Goal: Task Accomplishment & Management: Manage account settings

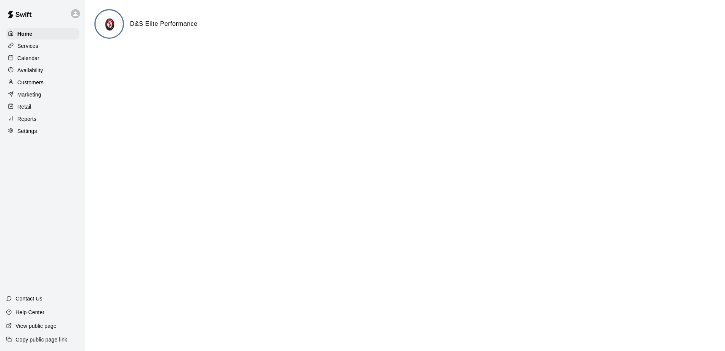
click at [27, 85] on p "Customers" at bounding box center [30, 83] width 26 height 8
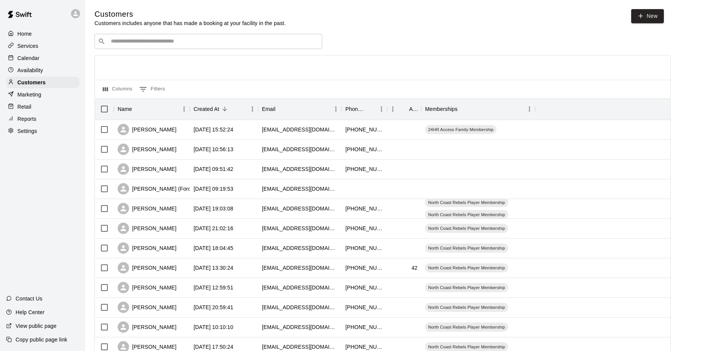
click at [30, 45] on p "Services" at bounding box center [27, 46] width 21 height 8
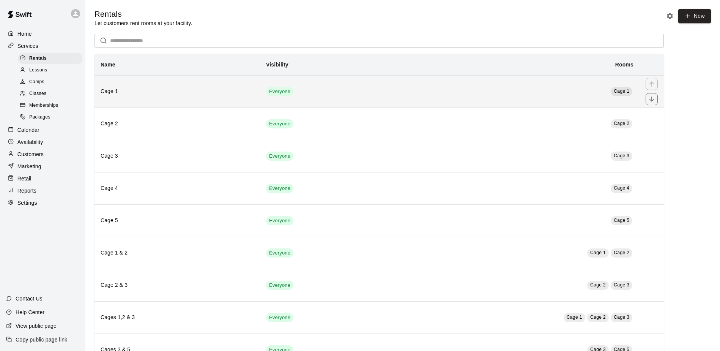
click at [187, 91] on h6 "Cage 1" at bounding box center [177, 91] width 153 height 8
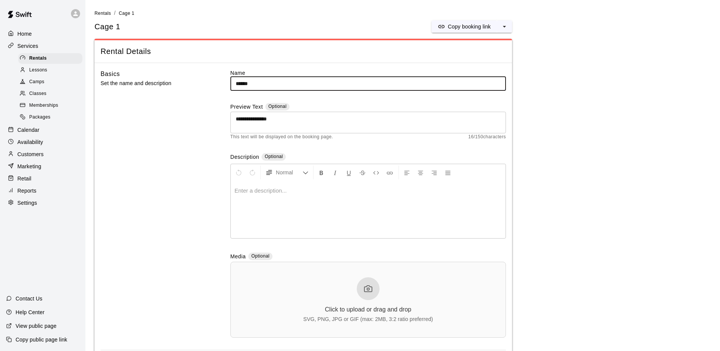
click at [28, 34] on p "Home" at bounding box center [24, 34] width 14 height 8
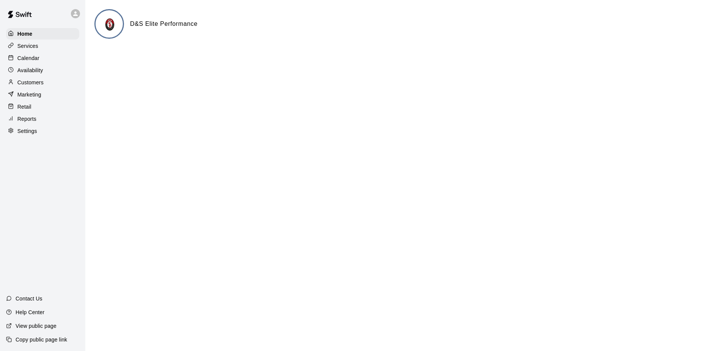
click at [30, 50] on p "Services" at bounding box center [27, 46] width 21 height 8
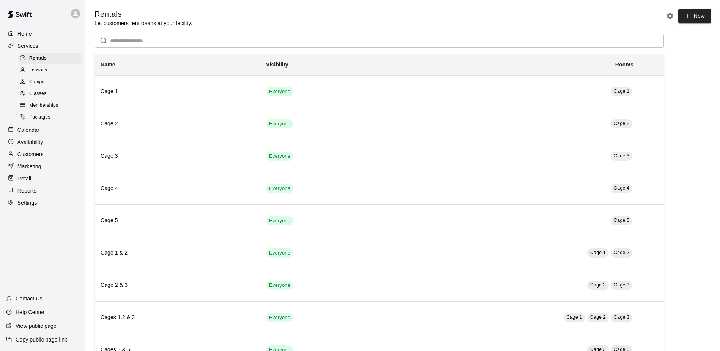
click at [41, 71] on span "Lessons" at bounding box center [38, 70] width 18 height 8
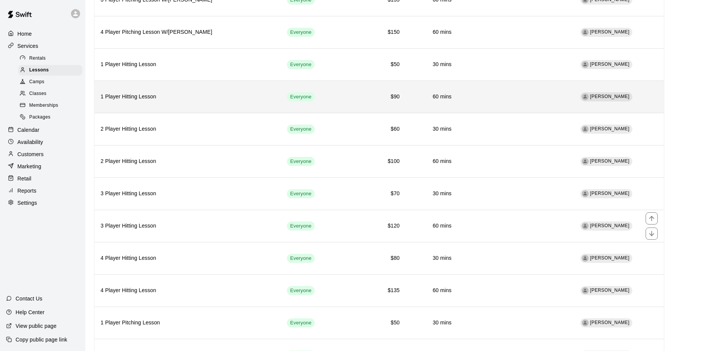
scroll to position [152, 0]
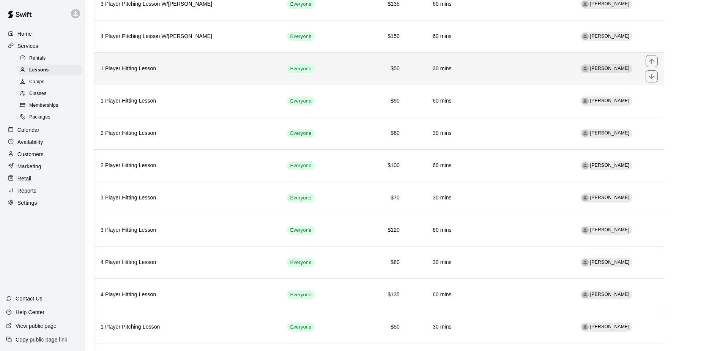
click at [207, 72] on h6 "1 Player Hitting Lesson" at bounding box center [188, 69] width 174 height 8
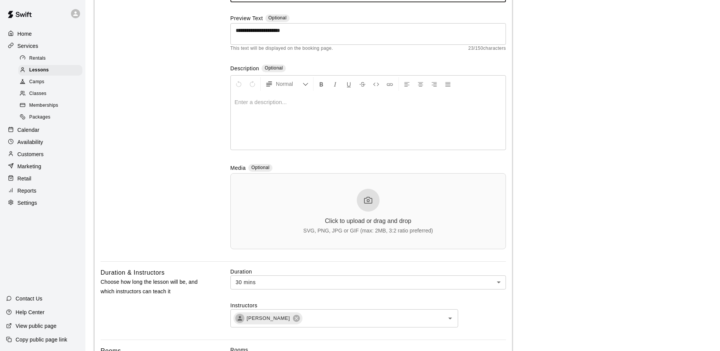
scroll to position [228, 0]
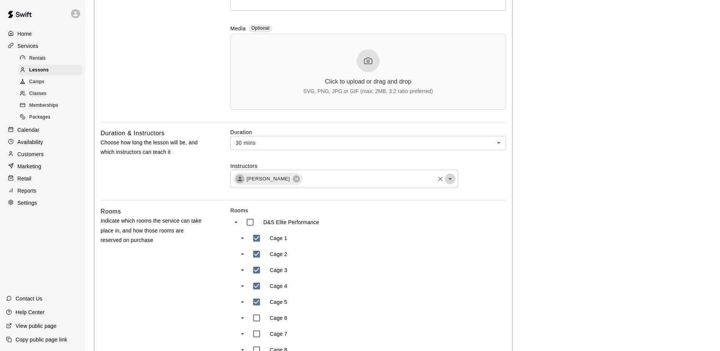
click at [451, 181] on icon "Open" at bounding box center [449, 178] width 9 height 9
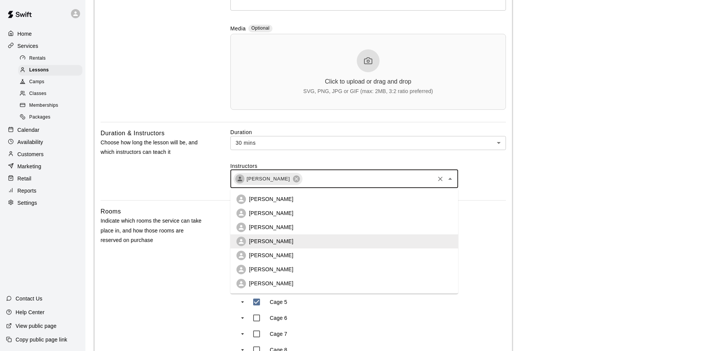
click at [265, 212] on p "Jonathan Tasis" at bounding box center [271, 213] width 44 height 8
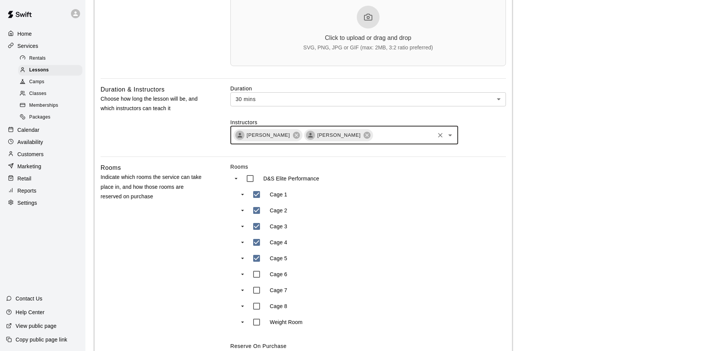
scroll to position [493, 0]
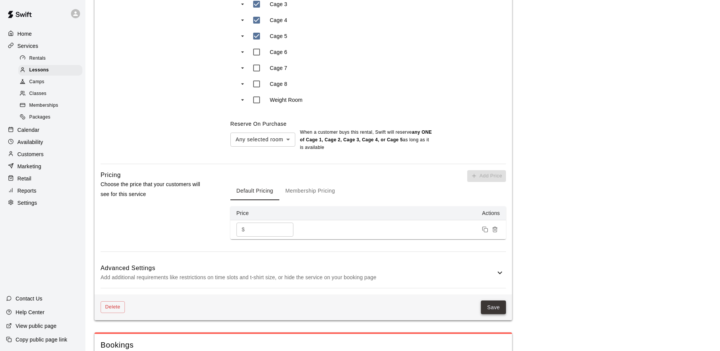
click at [500, 312] on button "Save" at bounding box center [493, 307] width 25 height 14
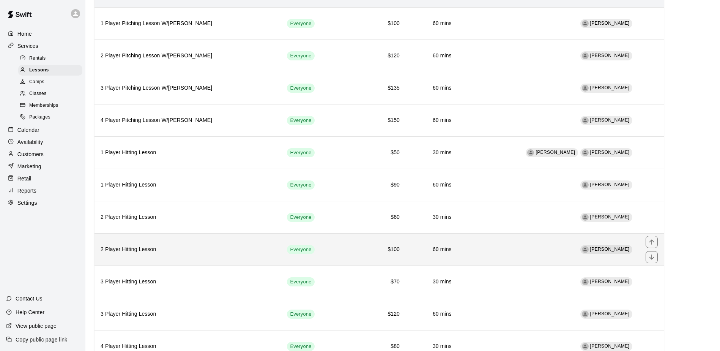
scroll to position [152, 0]
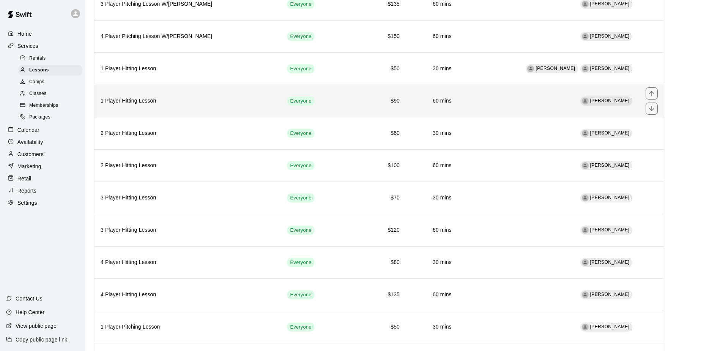
click at [551, 99] on td "Torrey Roper" at bounding box center [549, 101] width 182 height 32
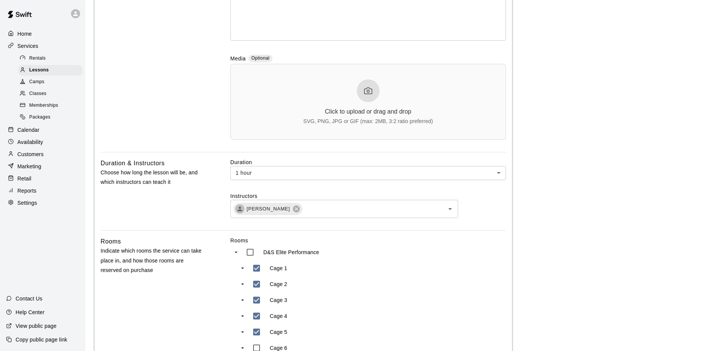
scroll to position [190, 0]
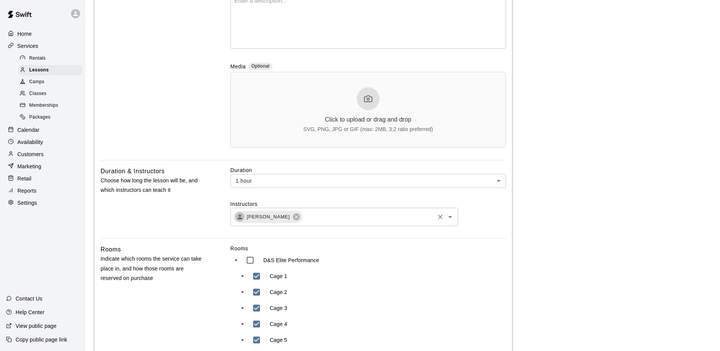
click at [454, 219] on button "Open" at bounding box center [450, 216] width 11 height 11
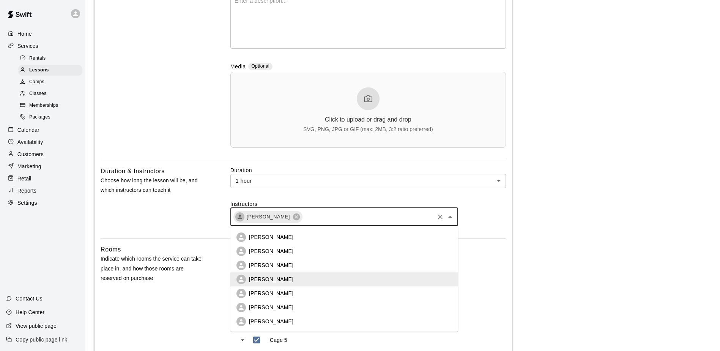
click at [286, 255] on li "Jonathan Tasis" at bounding box center [344, 251] width 228 height 14
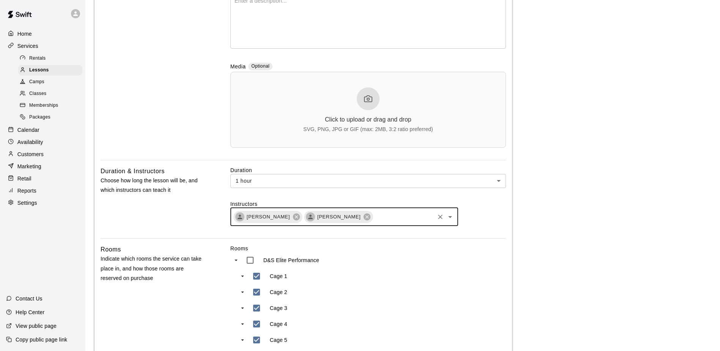
scroll to position [455, 0]
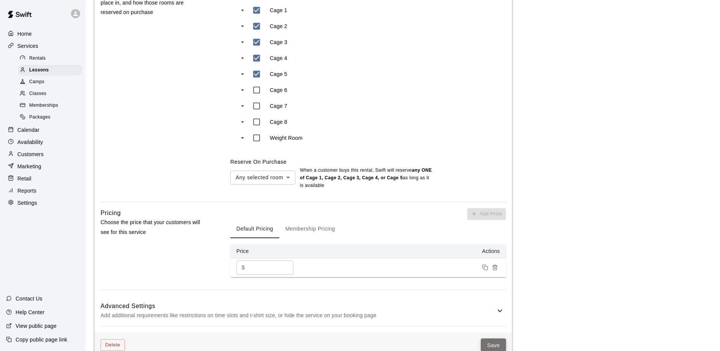
click at [486, 349] on button "Save" at bounding box center [493, 345] width 25 height 14
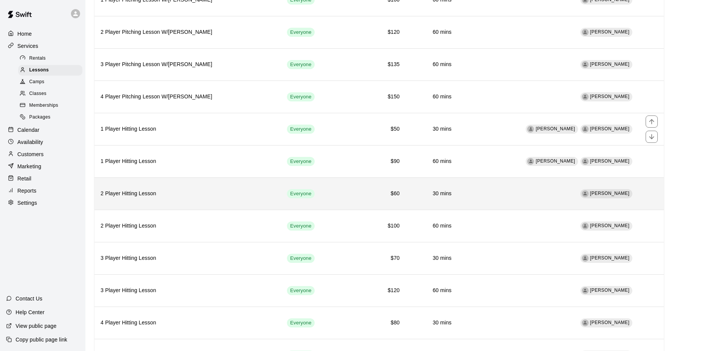
scroll to position [114, 0]
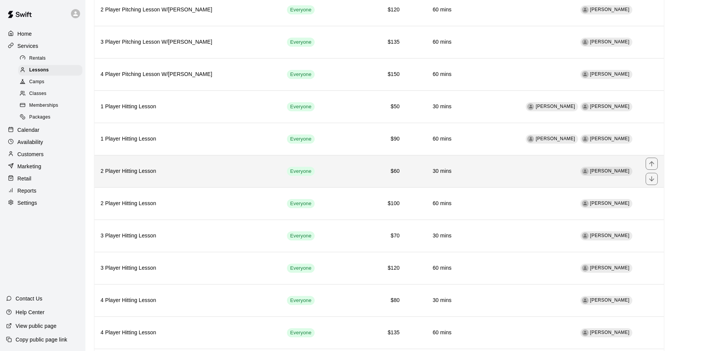
click at [483, 181] on td "Torrey Roper" at bounding box center [549, 171] width 182 height 32
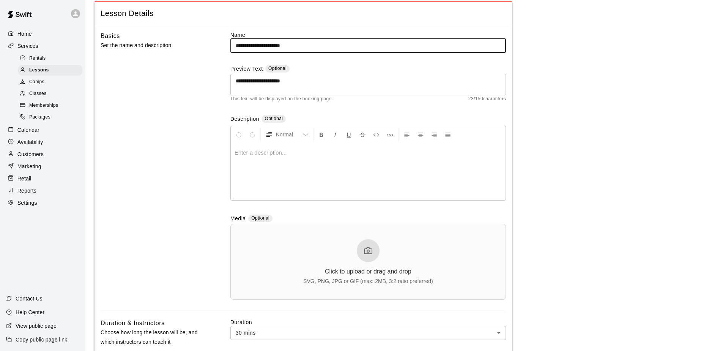
scroll to position [304, 0]
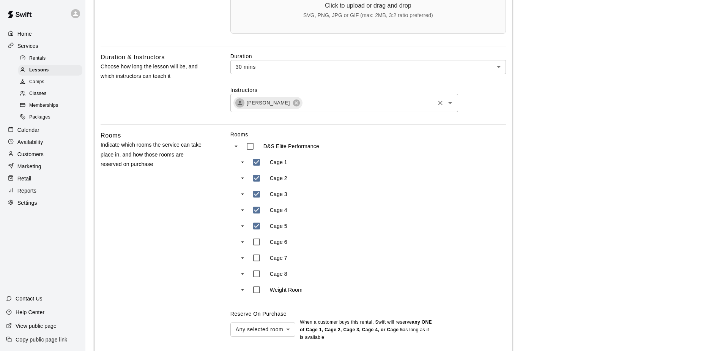
click at [448, 105] on icon "Open" at bounding box center [449, 102] width 9 height 9
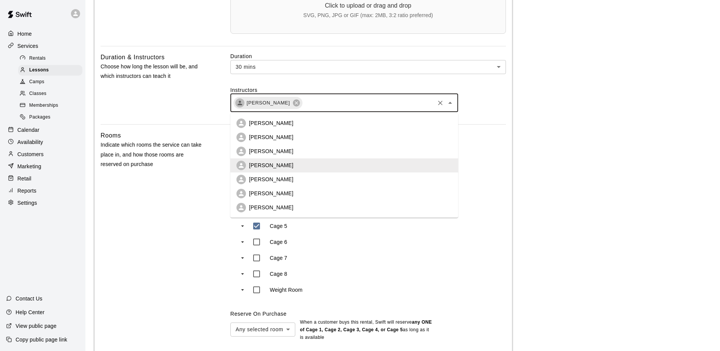
click at [302, 139] on li "Jonathan Tasis" at bounding box center [344, 137] width 228 height 14
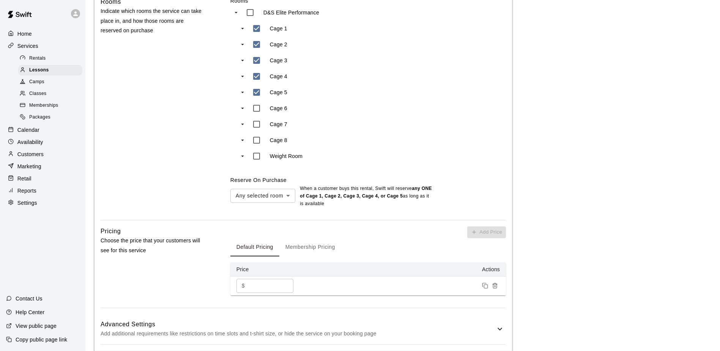
scroll to position [584, 0]
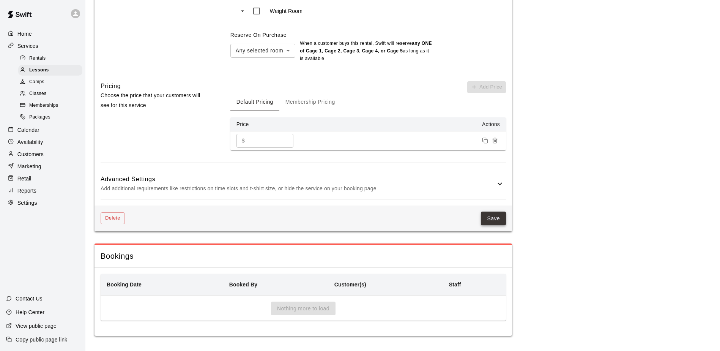
click at [495, 212] on button "Save" at bounding box center [493, 218] width 25 height 14
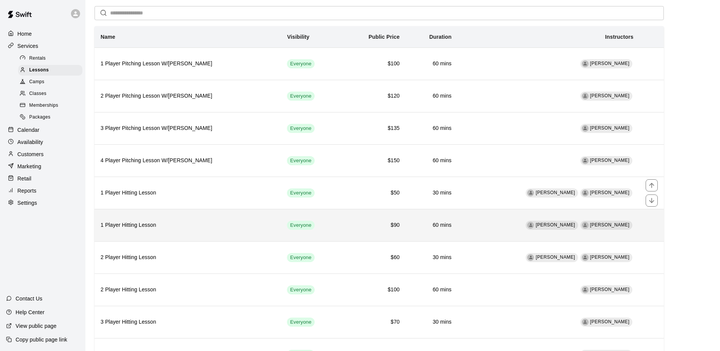
scroll to position [76, 0]
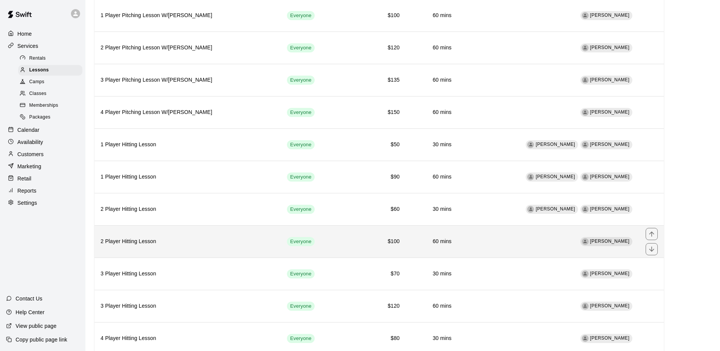
click at [432, 237] on td "60 mins" at bounding box center [432, 241] width 52 height 32
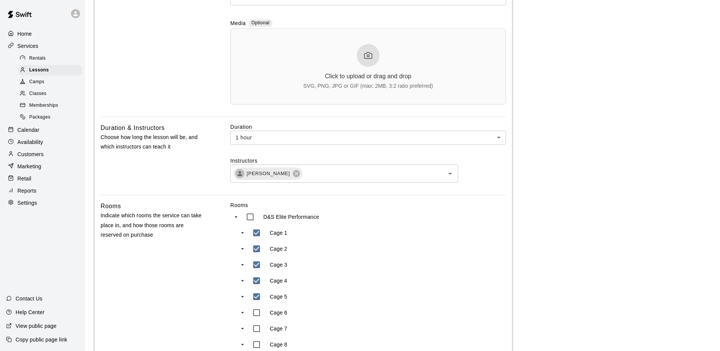
scroll to position [228, 0]
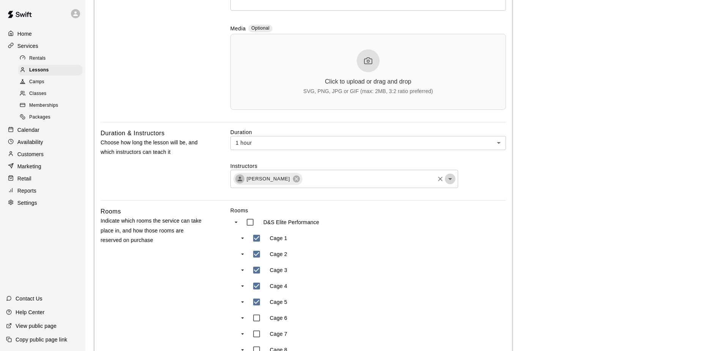
click at [452, 182] on icon "Open" at bounding box center [449, 178] width 9 height 9
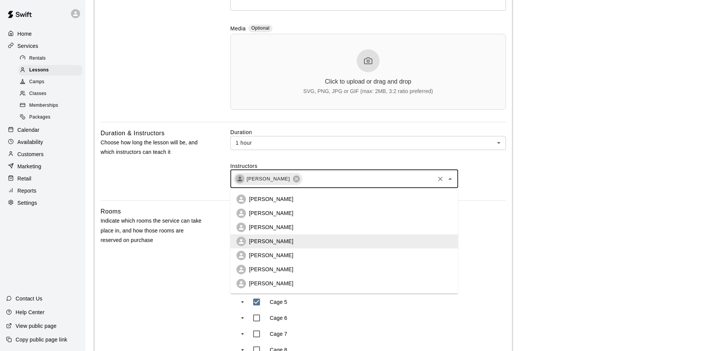
click at [316, 216] on li "Jonathan Tasis" at bounding box center [344, 213] width 228 height 14
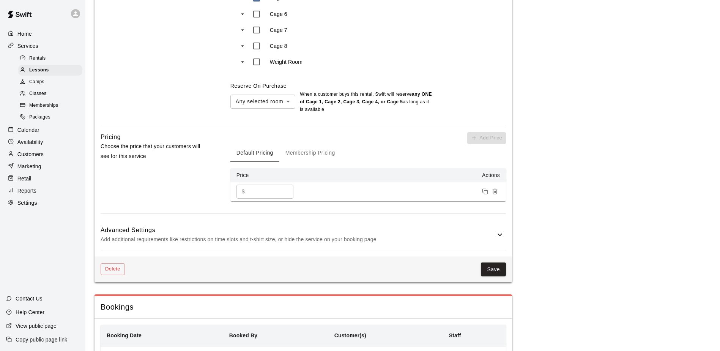
scroll to position [584, 0]
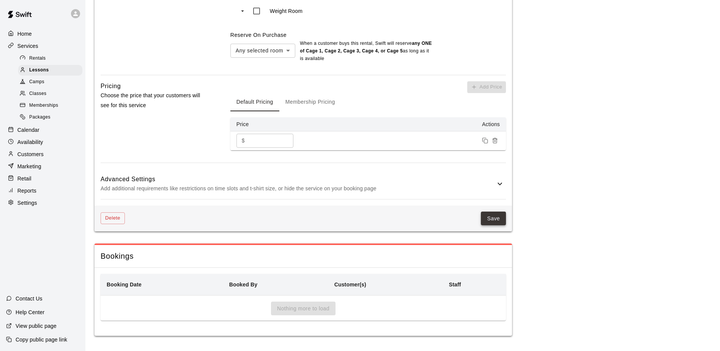
click at [494, 220] on button "Save" at bounding box center [493, 218] width 25 height 14
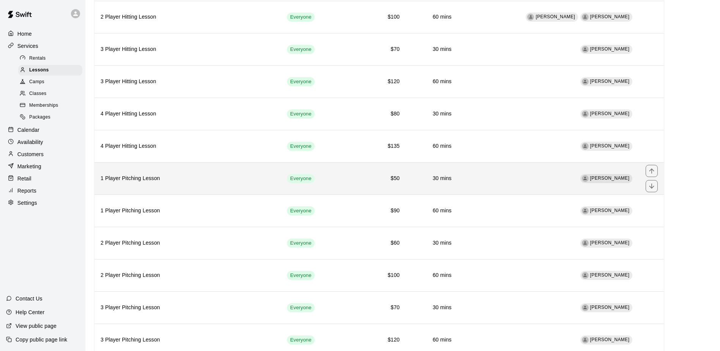
scroll to position [304, 0]
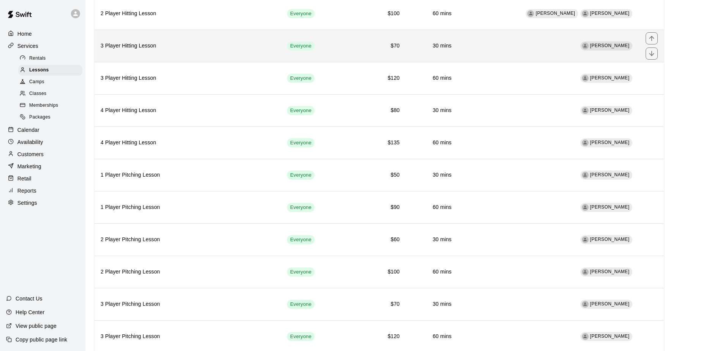
click at [496, 57] on td "Torrey Roper" at bounding box center [549, 46] width 182 height 32
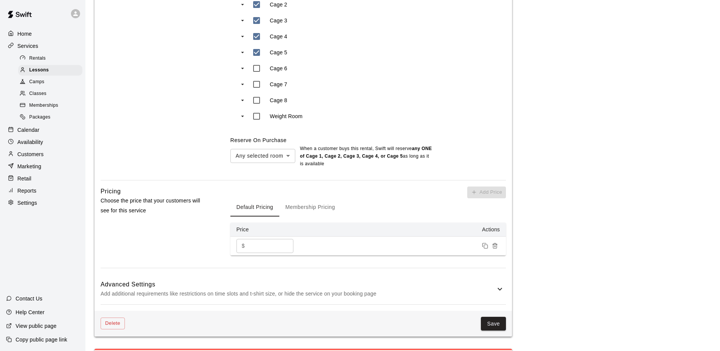
scroll to position [493, 0]
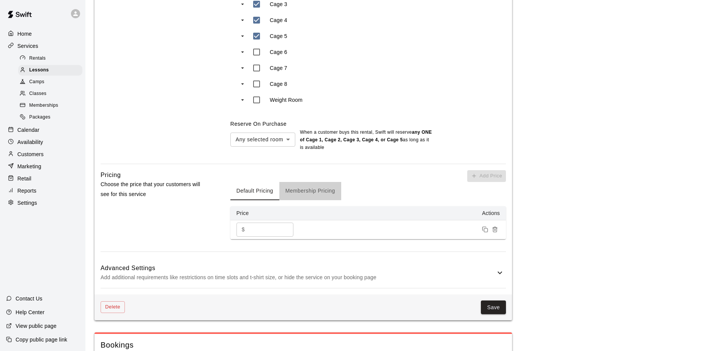
click at [334, 194] on button "Membership Pricing" at bounding box center [310, 191] width 62 height 18
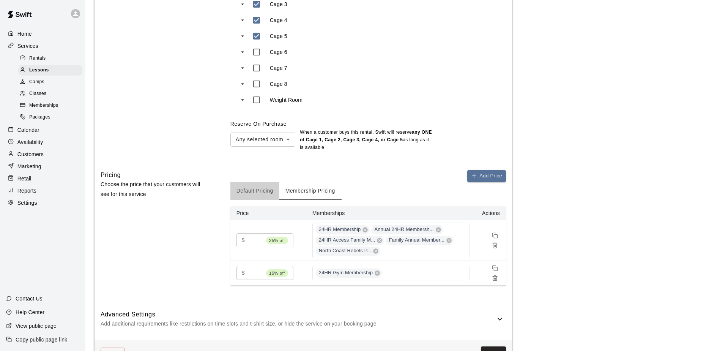
click at [263, 195] on button "Default Pricing" at bounding box center [254, 191] width 49 height 18
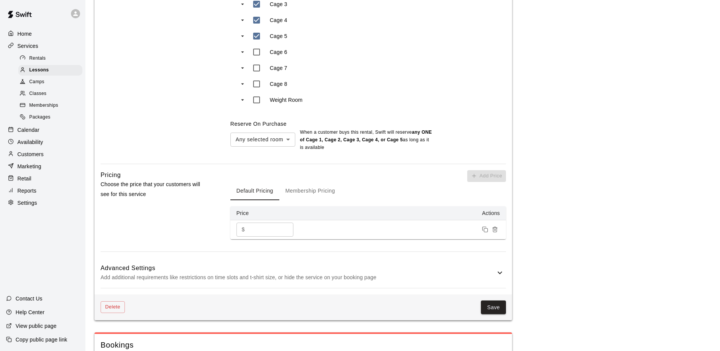
click at [314, 192] on button "Membership Pricing" at bounding box center [310, 191] width 62 height 18
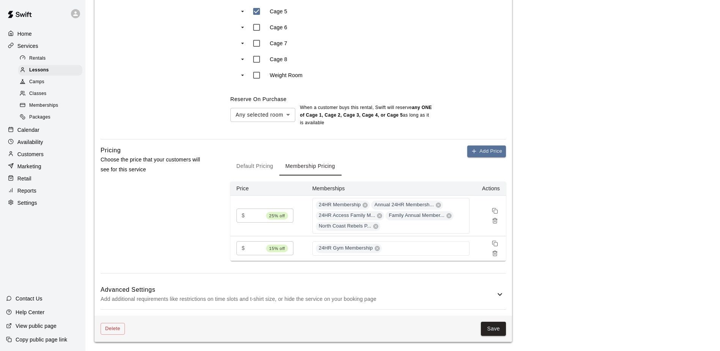
scroll to position [531, 0]
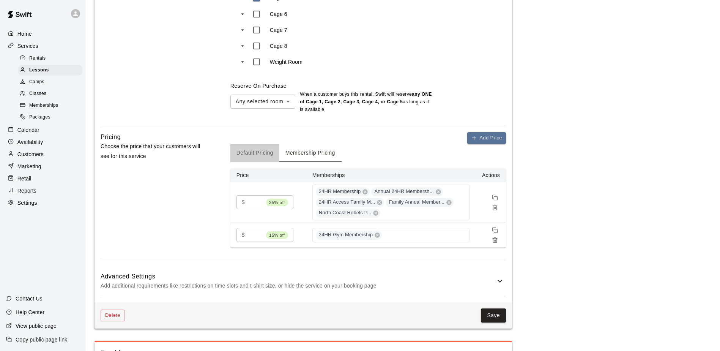
click at [265, 149] on button "Default Pricing" at bounding box center [254, 153] width 49 height 18
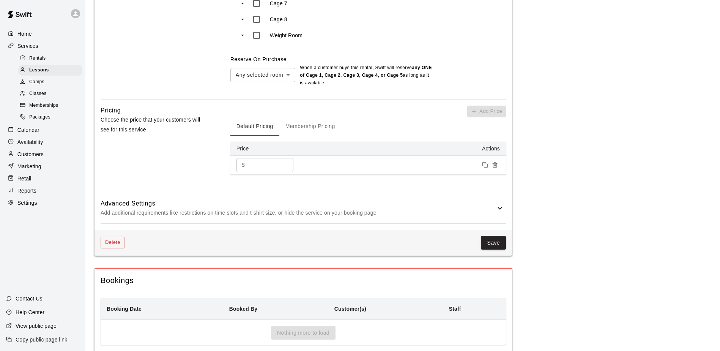
scroll to position [584, 0]
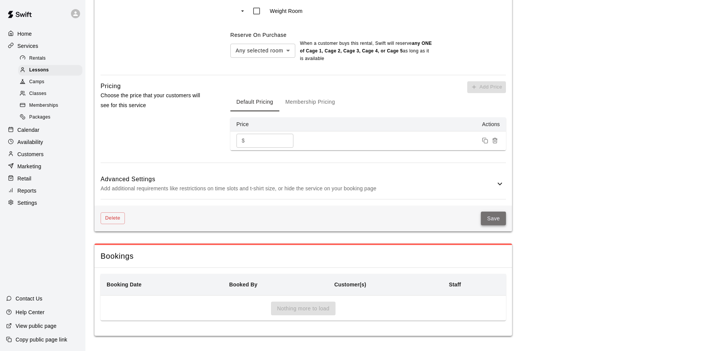
click at [497, 219] on button "Save" at bounding box center [493, 218] width 25 height 14
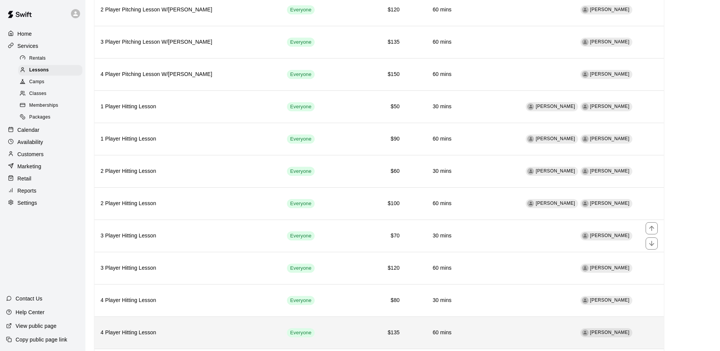
scroll to position [266, 0]
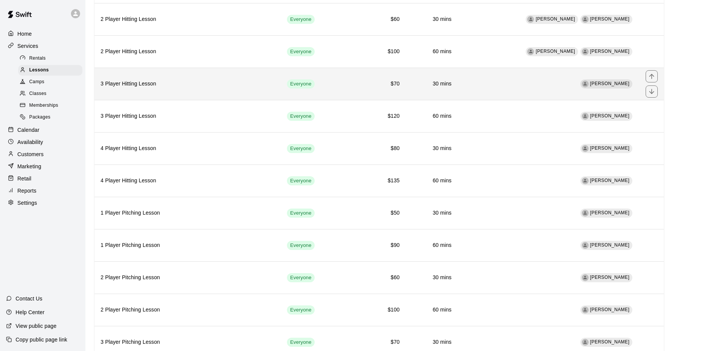
click at [449, 82] on h6 "30 mins" at bounding box center [432, 84] width 40 height 8
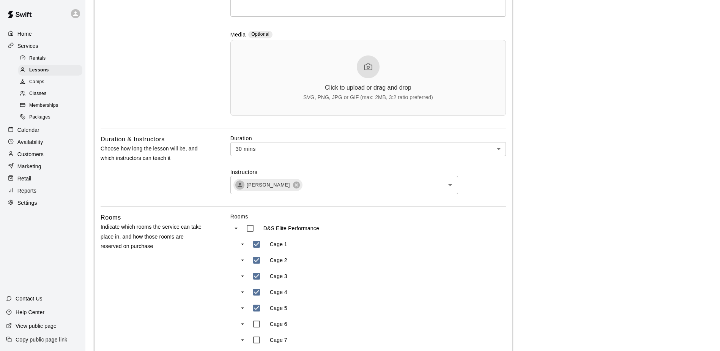
scroll to position [266, 0]
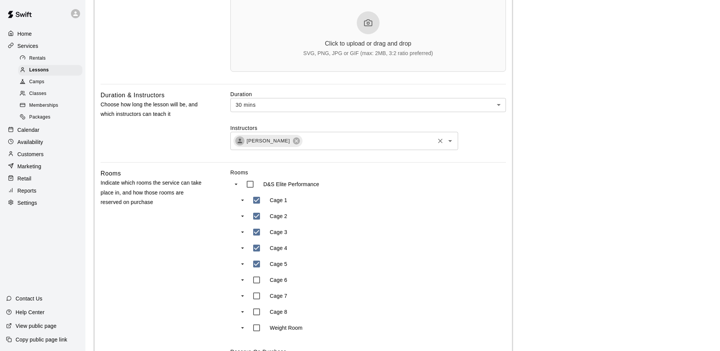
click at [452, 144] on icon "Open" at bounding box center [449, 140] width 9 height 9
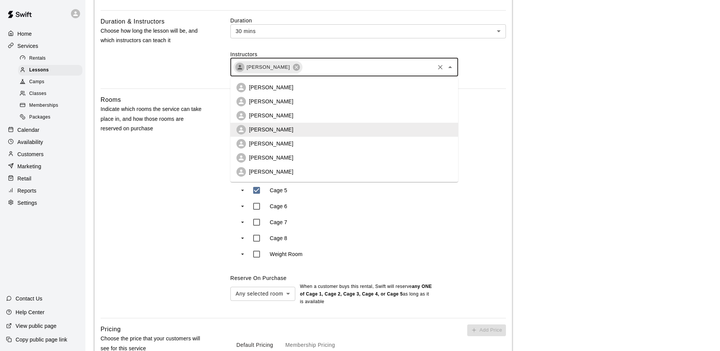
scroll to position [341, 0]
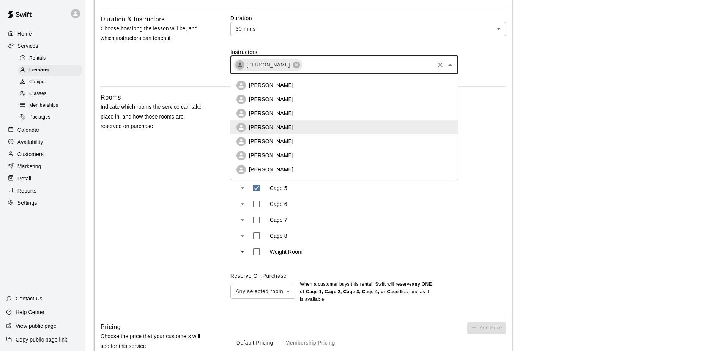
click at [284, 97] on p "Jonathan Tasis" at bounding box center [271, 99] width 44 height 8
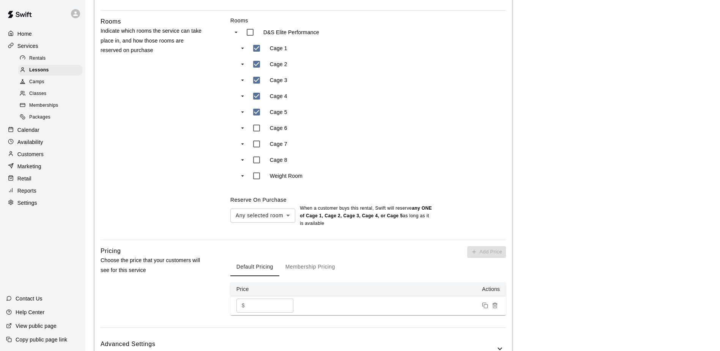
scroll to position [531, 0]
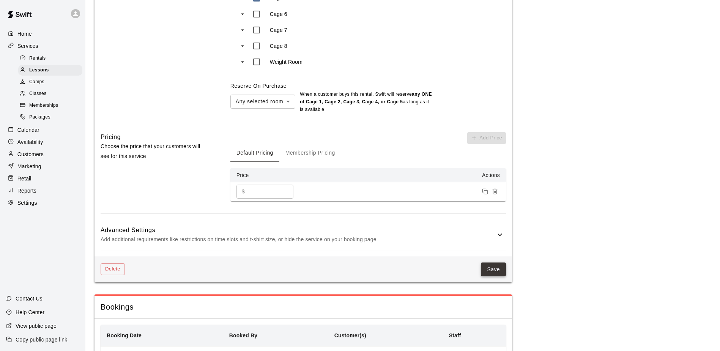
click at [494, 270] on button "Save" at bounding box center [493, 269] width 25 height 14
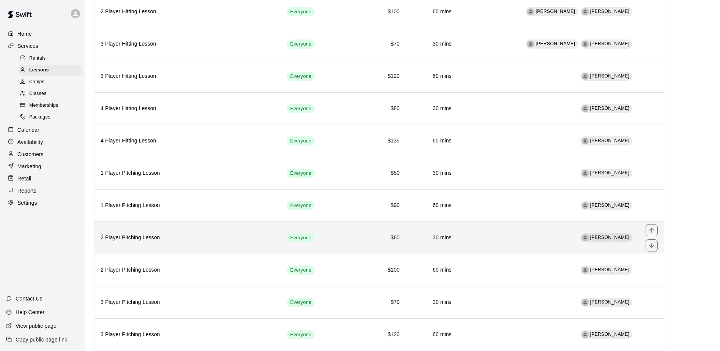
scroll to position [301, 0]
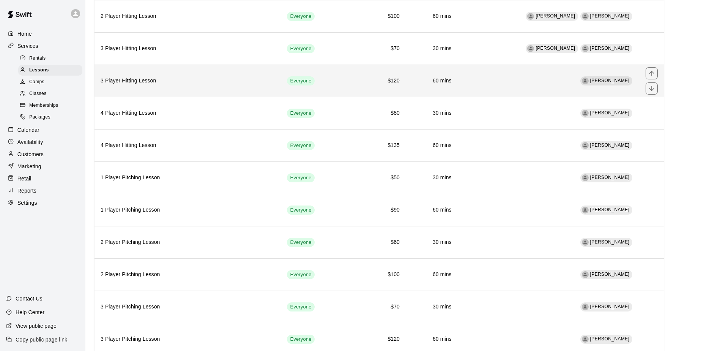
click at [532, 90] on td "Torrey Roper" at bounding box center [549, 81] width 182 height 32
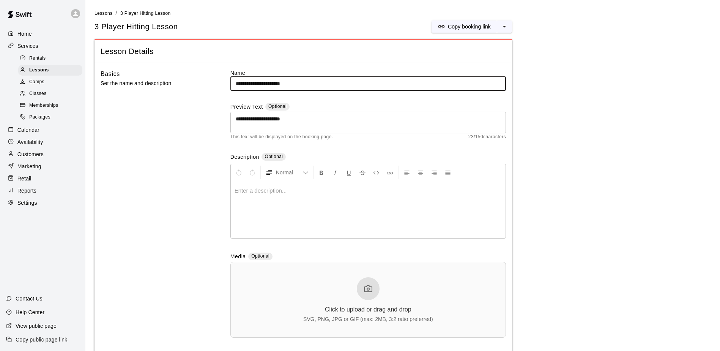
scroll to position [190, 0]
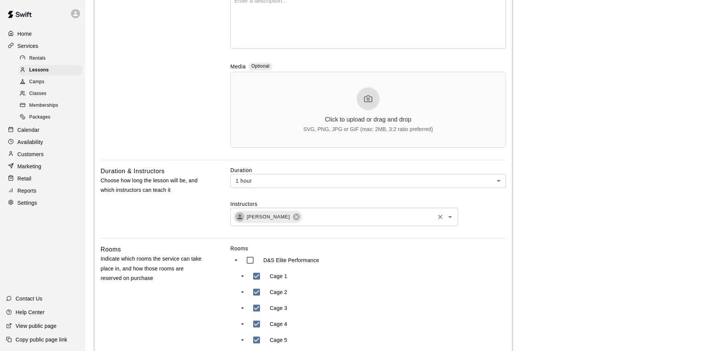
click at [450, 221] on icon "Open" at bounding box center [449, 216] width 9 height 9
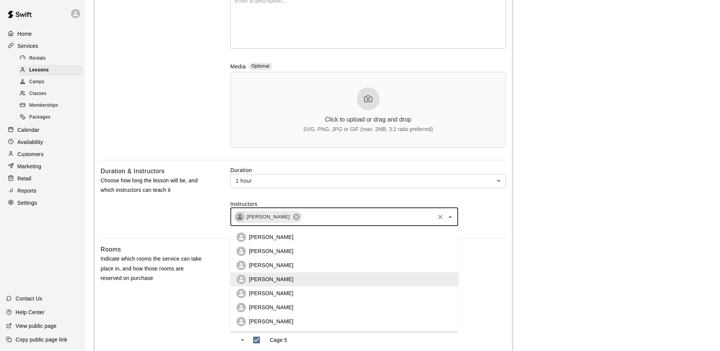
click at [262, 253] on p "Jonathan Tasis" at bounding box center [271, 251] width 44 height 8
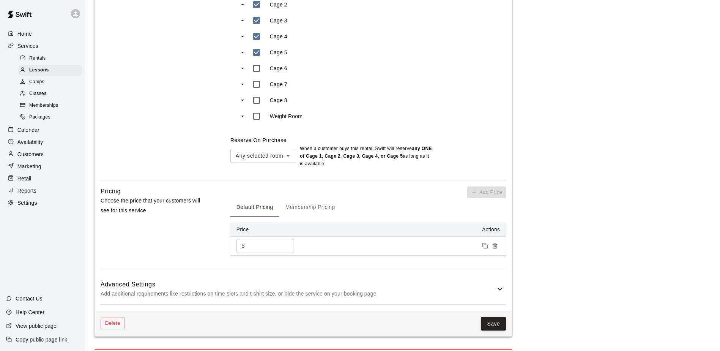
scroll to position [531, 0]
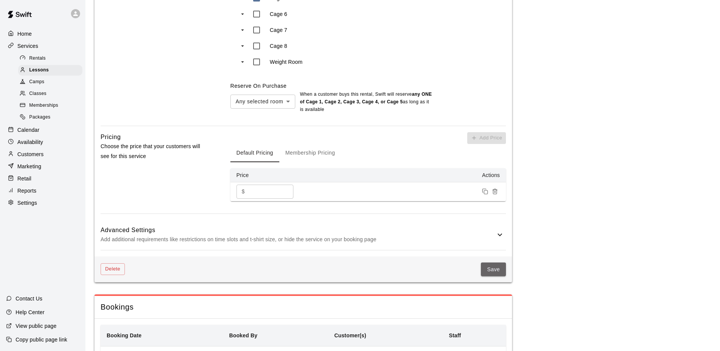
drag, startPoint x: 500, startPoint y: 272, endPoint x: 492, endPoint y: 267, distance: 9.9
click at [500, 272] on button "Save" at bounding box center [493, 269] width 25 height 14
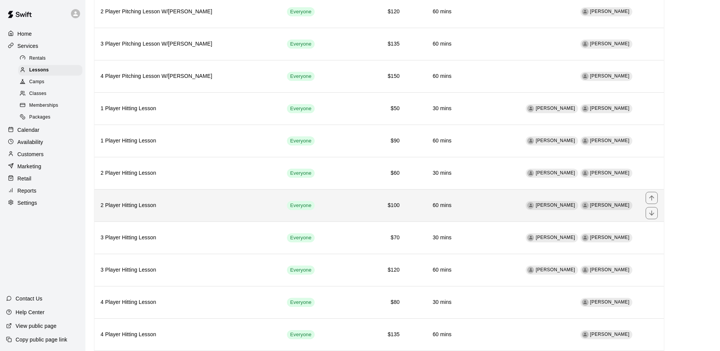
scroll to position [228, 0]
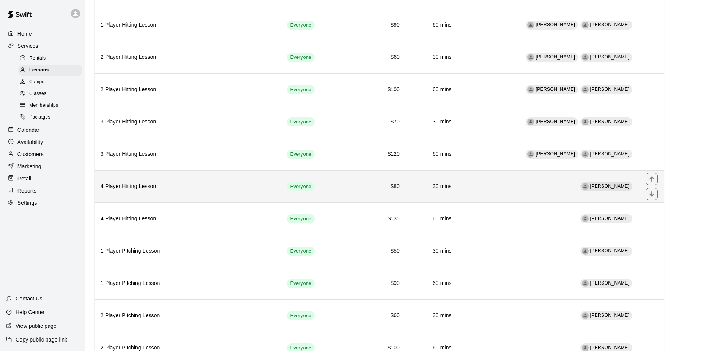
click at [519, 187] on td "Torrey Roper" at bounding box center [549, 186] width 182 height 32
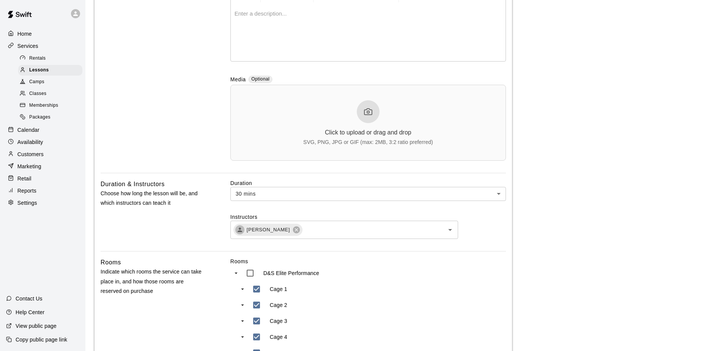
scroll to position [228, 0]
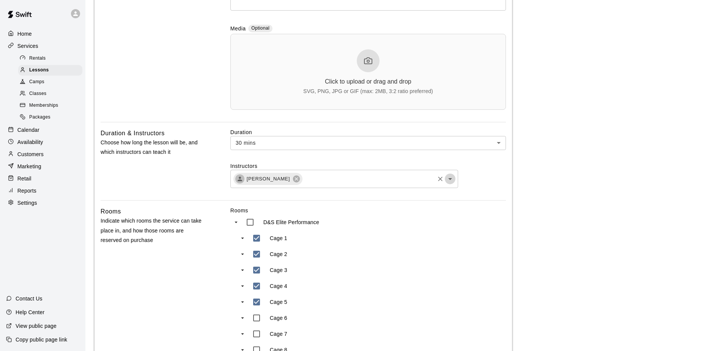
click at [451, 179] on icon "Open" at bounding box center [449, 178] width 9 height 9
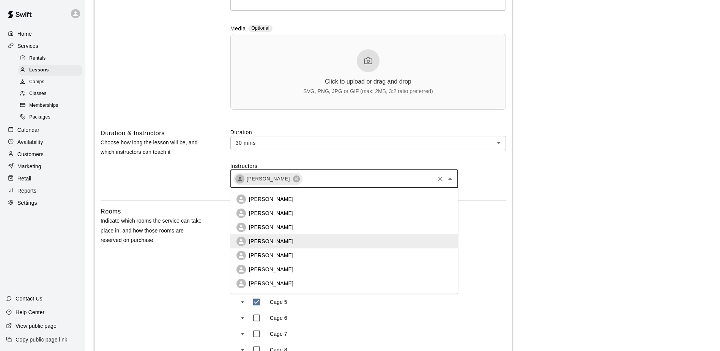
click at [322, 212] on li "Jonathan Tasis" at bounding box center [344, 213] width 228 height 14
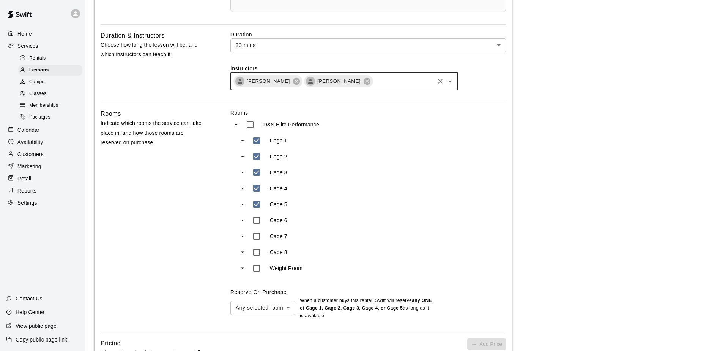
scroll to position [531, 0]
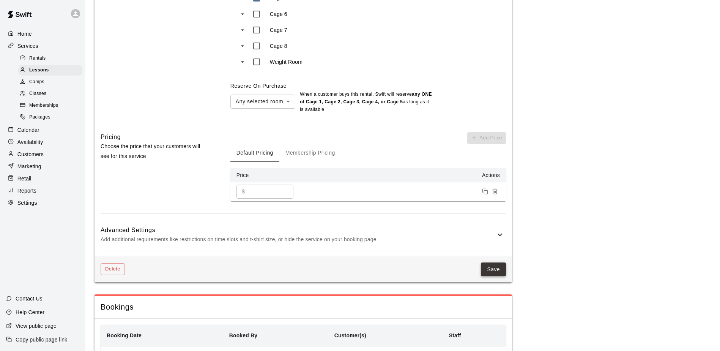
click at [498, 269] on button "Save" at bounding box center [493, 269] width 25 height 14
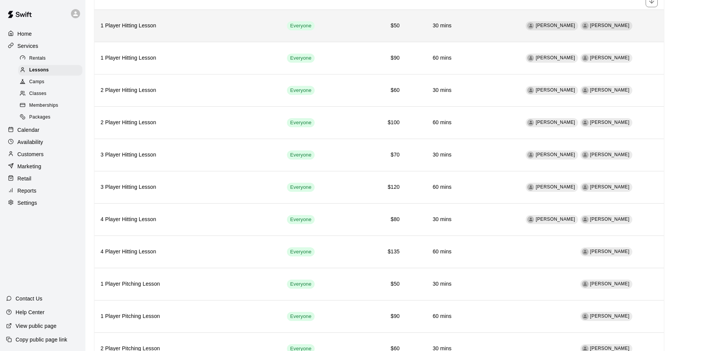
scroll to position [228, 0]
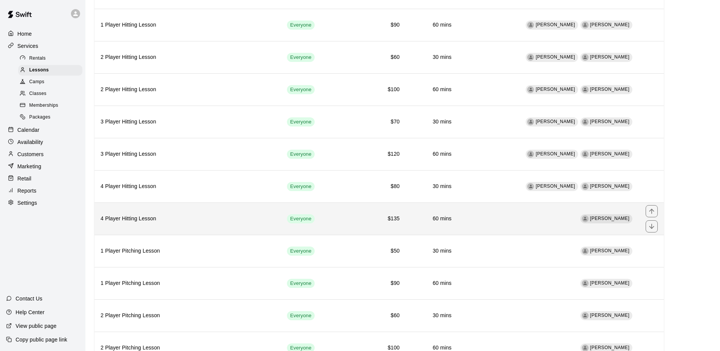
click at [537, 222] on td "Torrey Roper" at bounding box center [549, 218] width 182 height 32
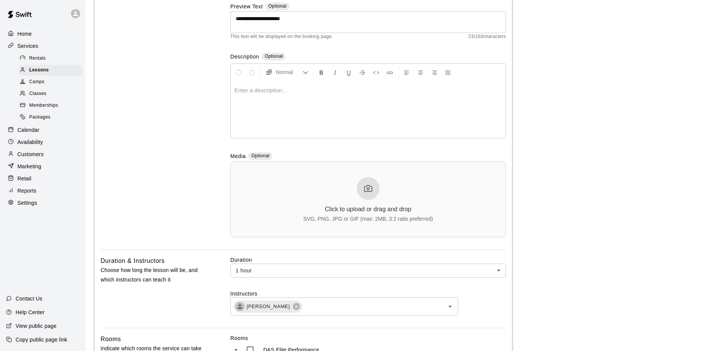
scroll to position [266, 0]
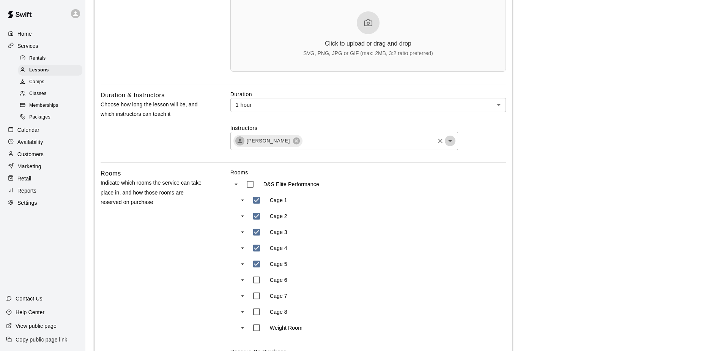
click at [452, 145] on icon "Open" at bounding box center [449, 140] width 9 height 9
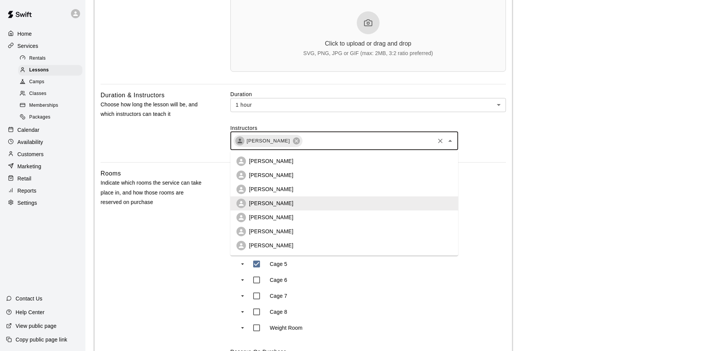
click at [324, 176] on li "Jonathan Tasis" at bounding box center [344, 175] width 228 height 14
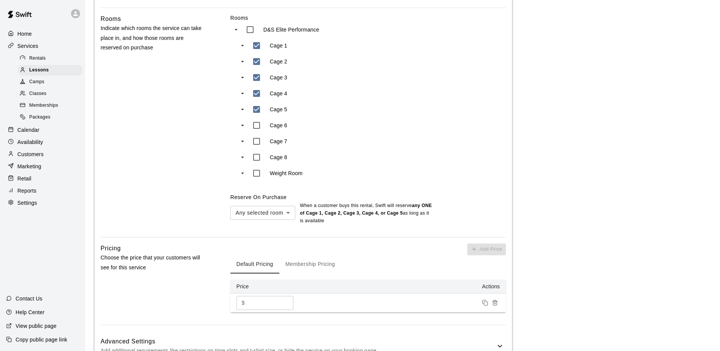
scroll to position [531, 0]
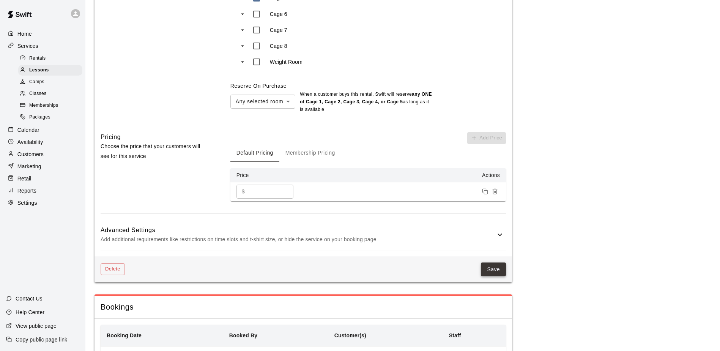
click at [491, 272] on button "Save" at bounding box center [493, 269] width 25 height 14
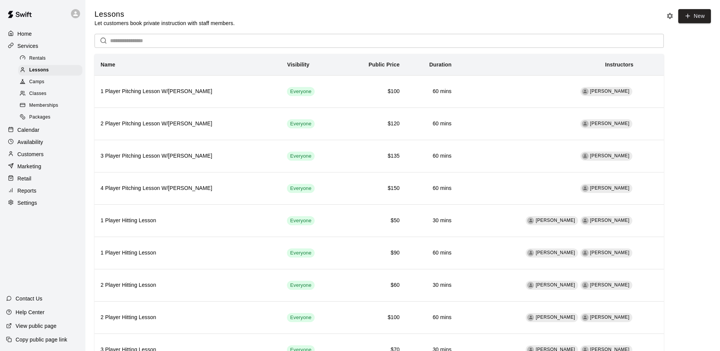
click at [43, 85] on span "Camps" at bounding box center [36, 82] width 15 height 8
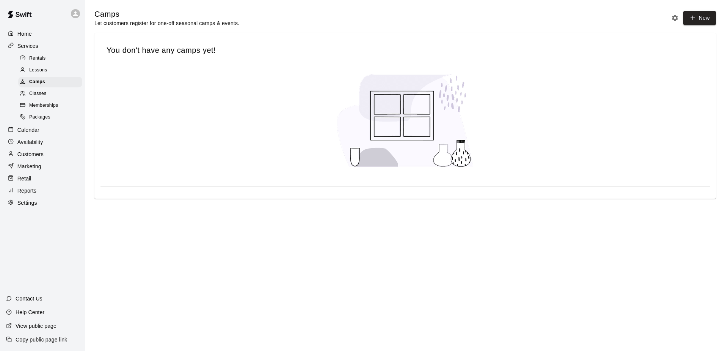
click at [38, 98] on span "Classes" at bounding box center [37, 94] width 17 height 8
click at [37, 109] on span "Memberships" at bounding box center [43, 106] width 29 height 8
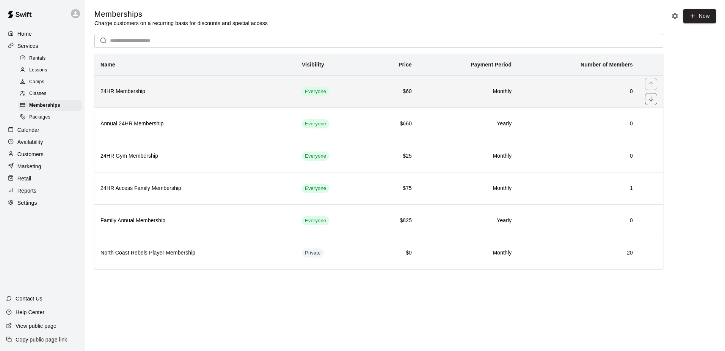
click at [245, 94] on h6 "24HR Membership" at bounding box center [195, 91] width 189 height 8
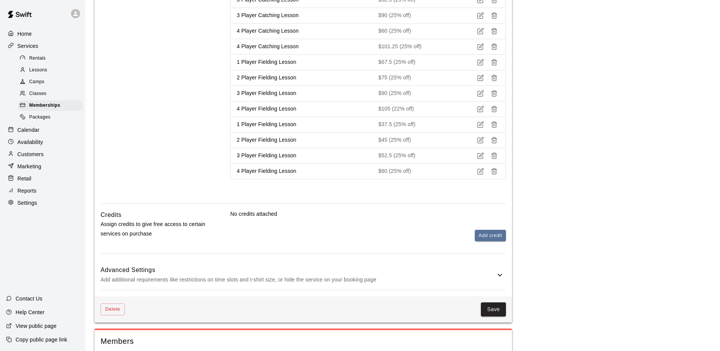
scroll to position [978, 0]
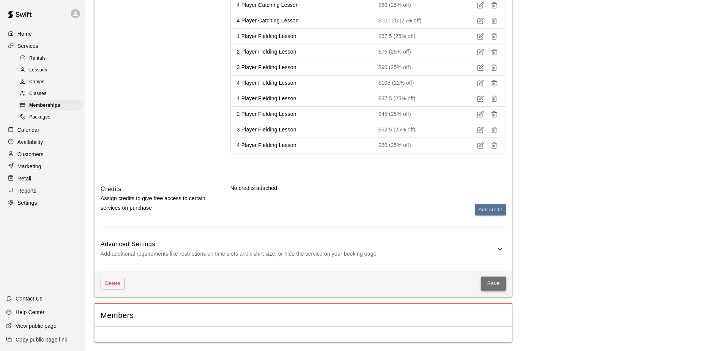
click at [493, 283] on button "Save" at bounding box center [493, 283] width 25 height 14
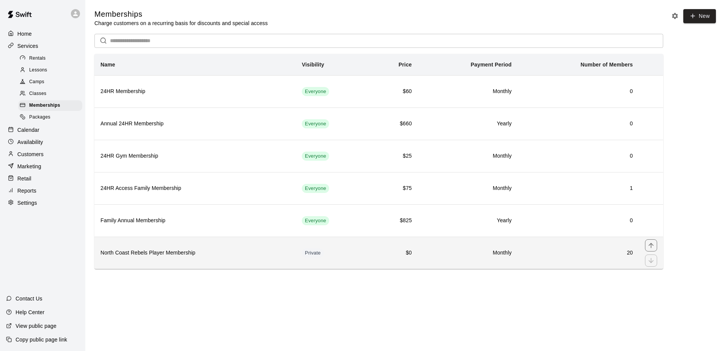
click at [147, 253] on h6 "North Coast Rebels Player Membership" at bounding box center [195, 253] width 189 height 8
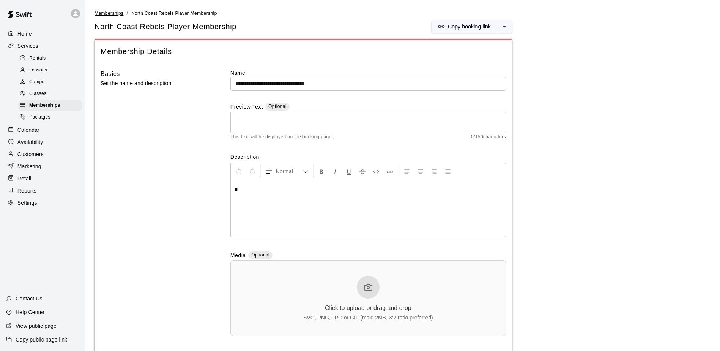
click at [115, 12] on span "Memberships" at bounding box center [108, 13] width 29 height 5
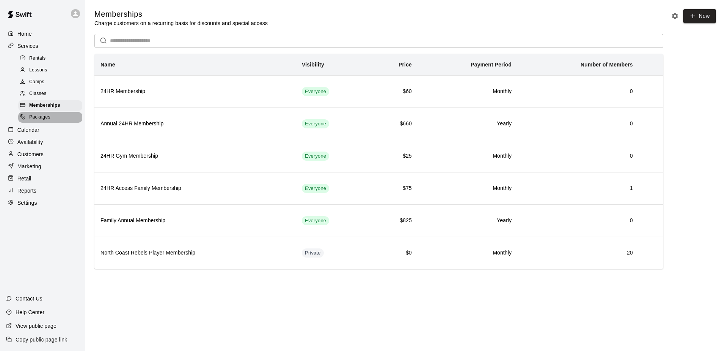
click at [45, 119] on span "Packages" at bounding box center [39, 117] width 21 height 8
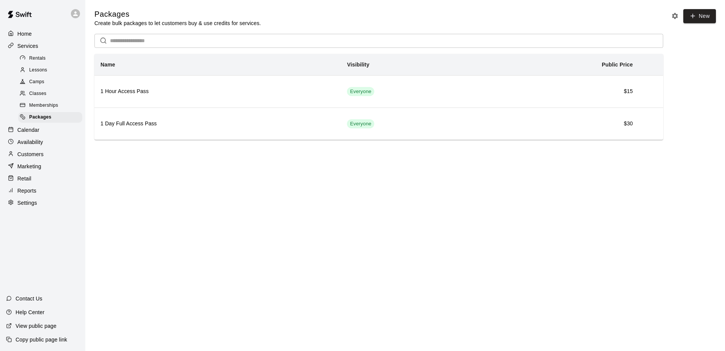
click at [28, 158] on p "Customers" at bounding box center [30, 154] width 26 height 8
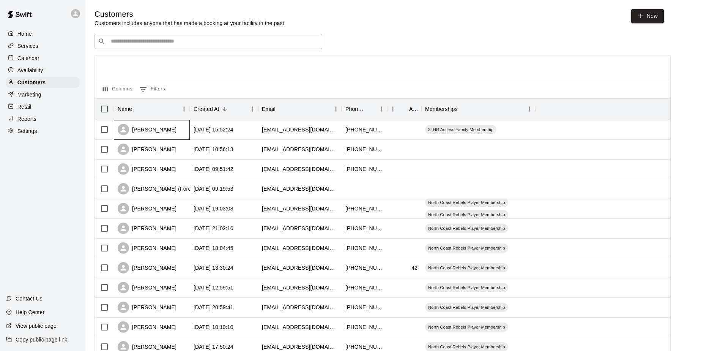
click at [182, 129] on div "[PERSON_NAME]" at bounding box center [152, 130] width 76 height 20
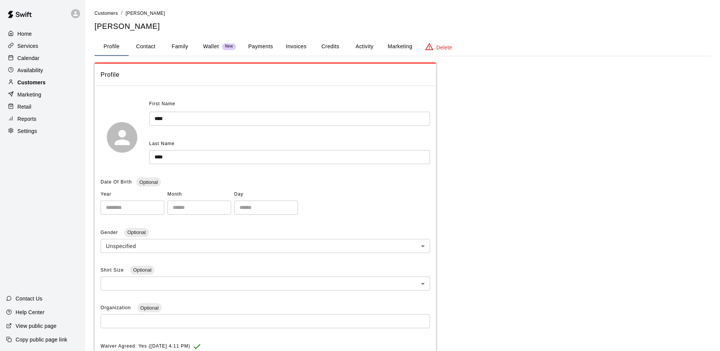
click at [39, 82] on p "Customers" at bounding box center [31, 83] width 28 height 8
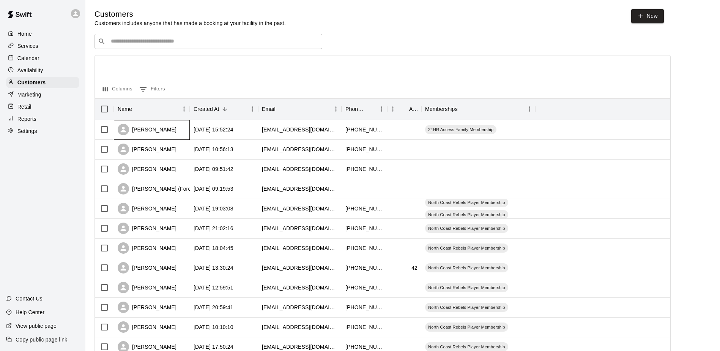
click at [159, 132] on div "[PERSON_NAME]" at bounding box center [152, 130] width 76 height 20
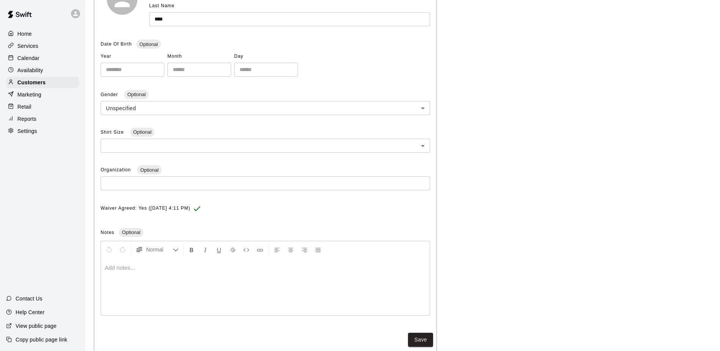
scroll to position [155, 0]
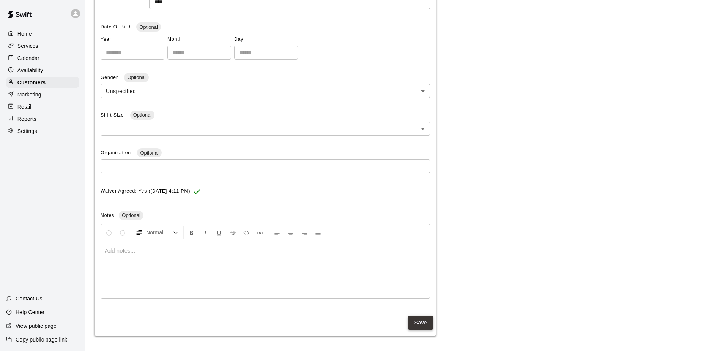
click at [421, 319] on button "Save" at bounding box center [420, 322] width 25 height 14
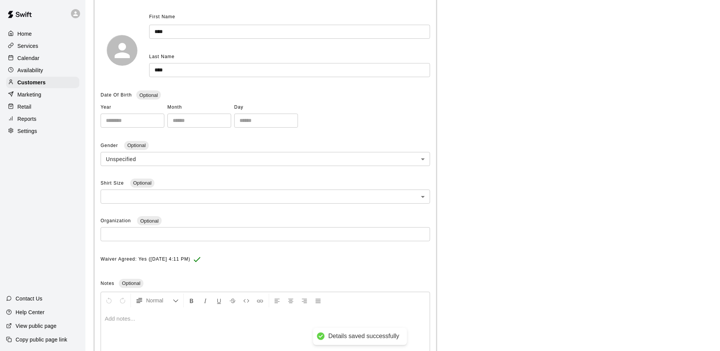
scroll to position [0, 0]
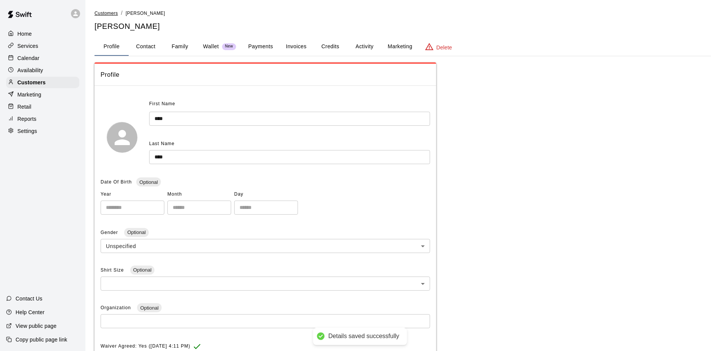
click at [104, 11] on span "Customers" at bounding box center [106, 13] width 24 height 5
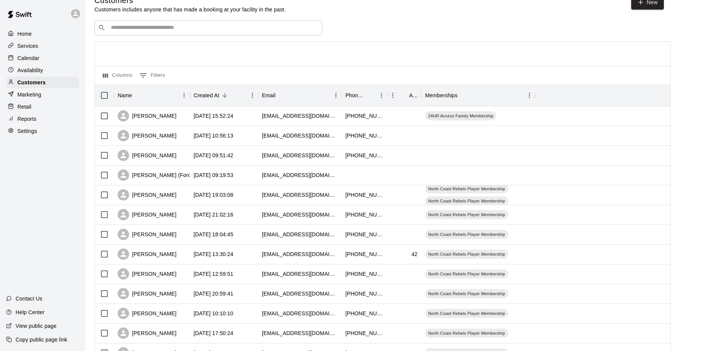
scroll to position [38, 0]
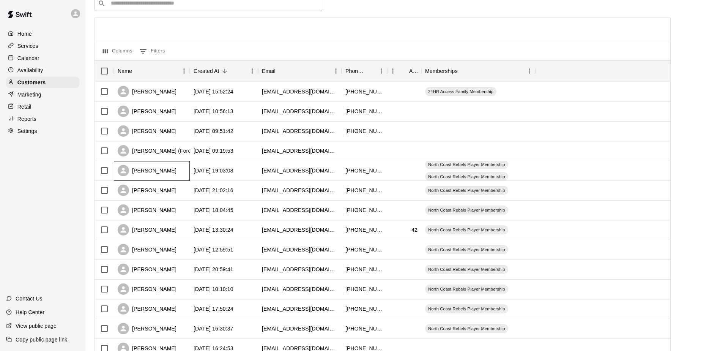
click at [176, 172] on div "[PERSON_NAME]" at bounding box center [147, 170] width 59 height 11
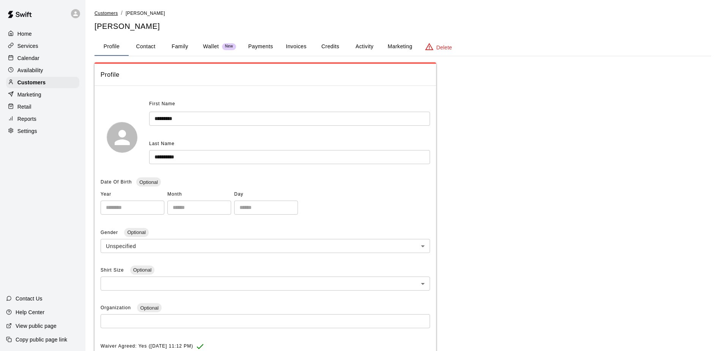
click at [102, 14] on span "Customers" at bounding box center [106, 13] width 24 height 5
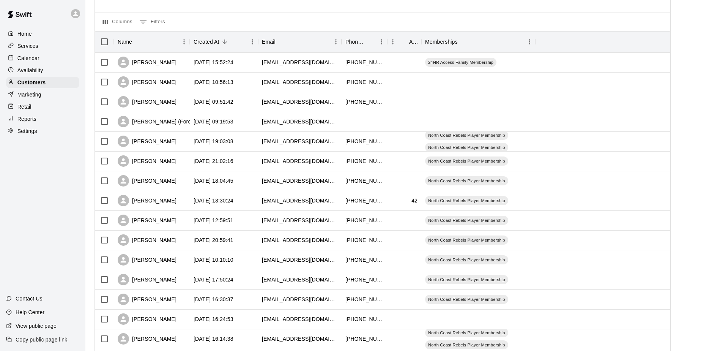
scroll to position [114, 0]
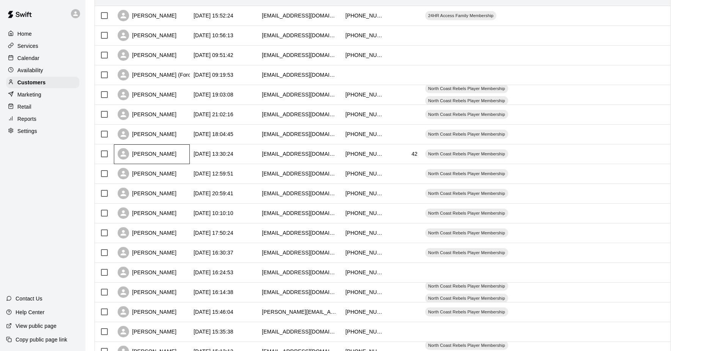
click at [145, 156] on div "[PERSON_NAME]" at bounding box center [147, 153] width 59 height 11
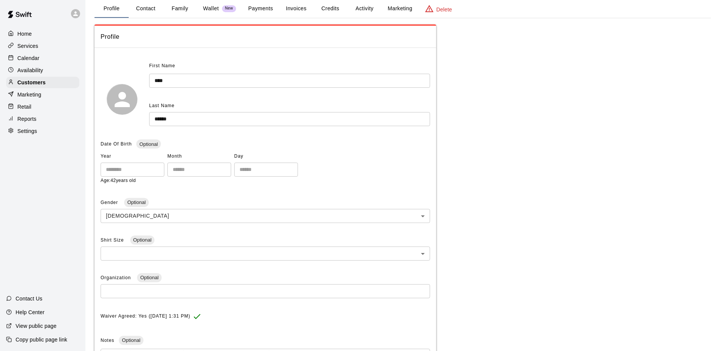
scroll to position [164, 0]
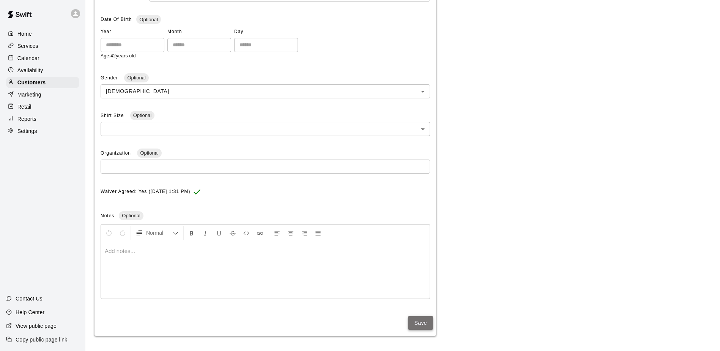
click at [423, 323] on button "Save" at bounding box center [420, 323] width 25 height 14
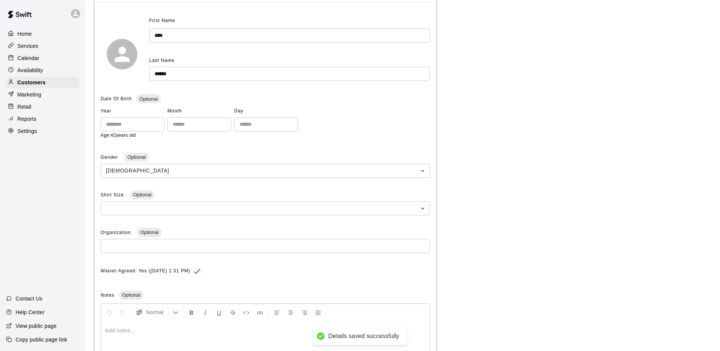
scroll to position [0, 0]
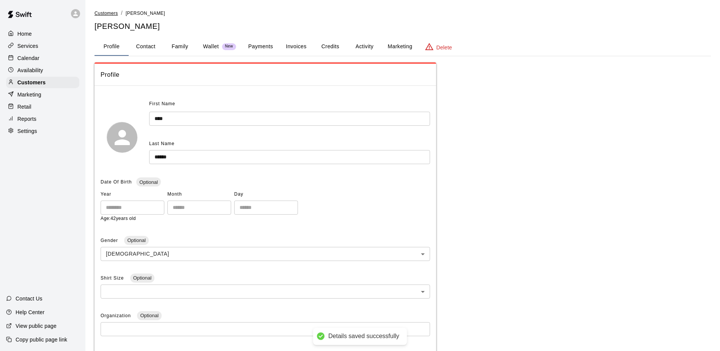
click at [110, 13] on span "Customers" at bounding box center [106, 13] width 24 height 5
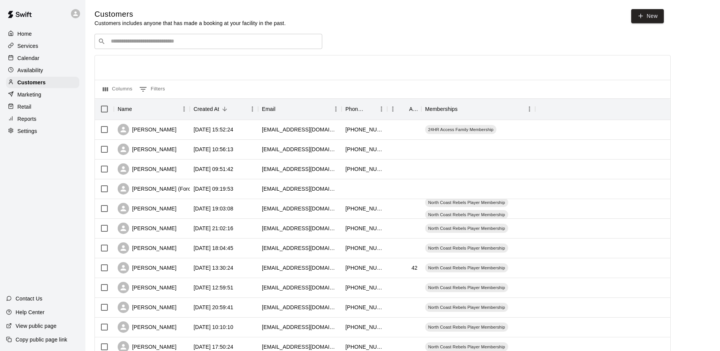
click at [28, 58] on p "Calendar" at bounding box center [28, 58] width 22 height 8
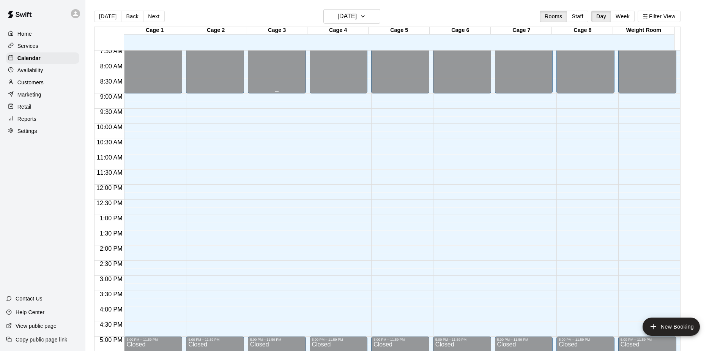
scroll to position [249, 0]
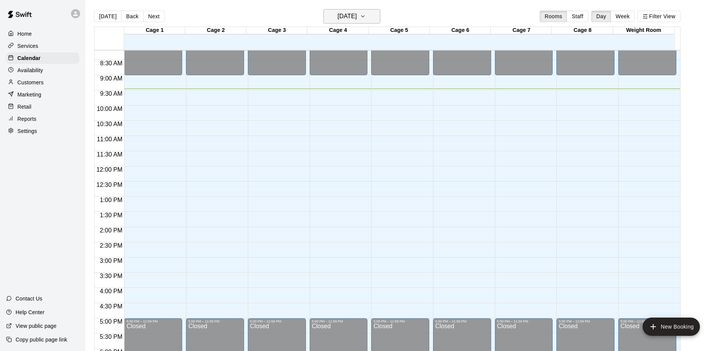
click at [366, 17] on icon "button" at bounding box center [363, 16] width 6 height 9
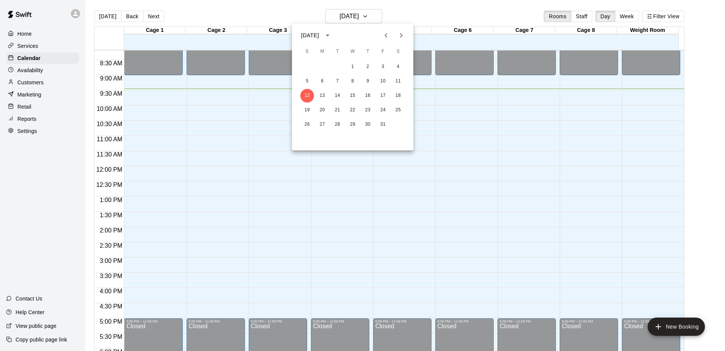
click at [399, 32] on icon "Next month" at bounding box center [401, 35] width 9 height 9
click at [302, 109] on button "16" at bounding box center [308, 110] width 14 height 14
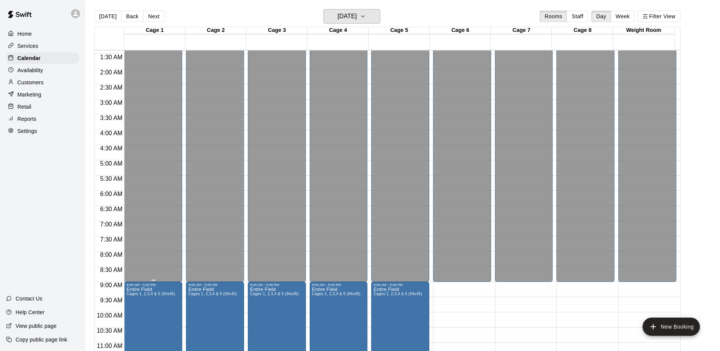
scroll to position [41, 0]
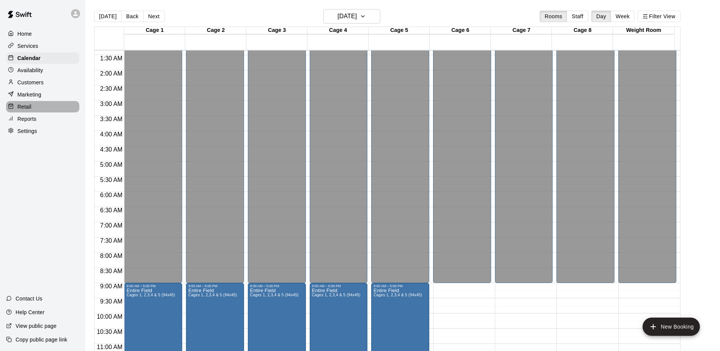
click at [33, 108] on div "Retail" at bounding box center [42, 106] width 73 height 11
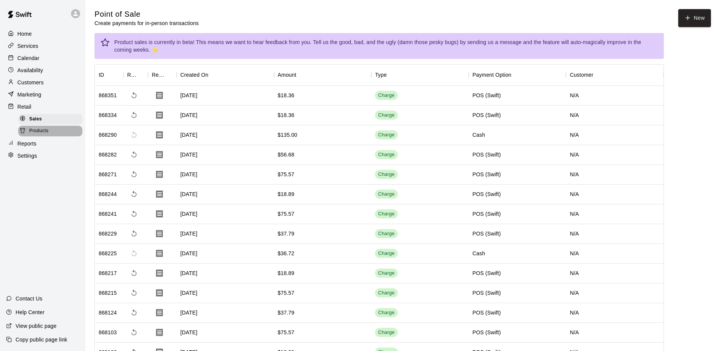
click at [31, 132] on span "Products" at bounding box center [38, 131] width 19 height 8
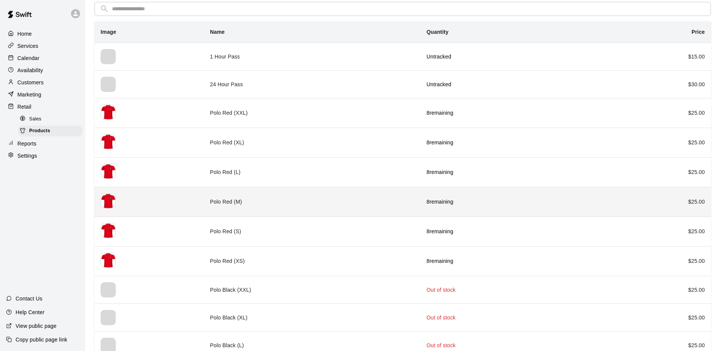
scroll to position [76, 0]
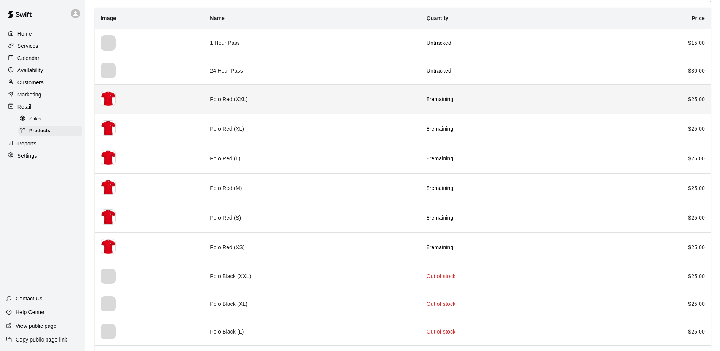
click at [140, 91] on th "simple table" at bounding box center [148, 99] width 109 height 30
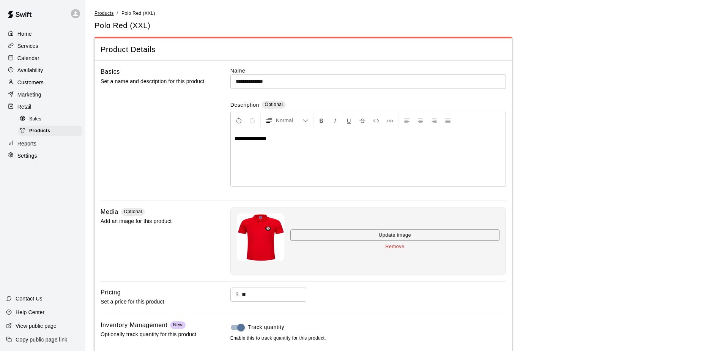
click at [105, 13] on span "Products" at bounding box center [103, 13] width 19 height 5
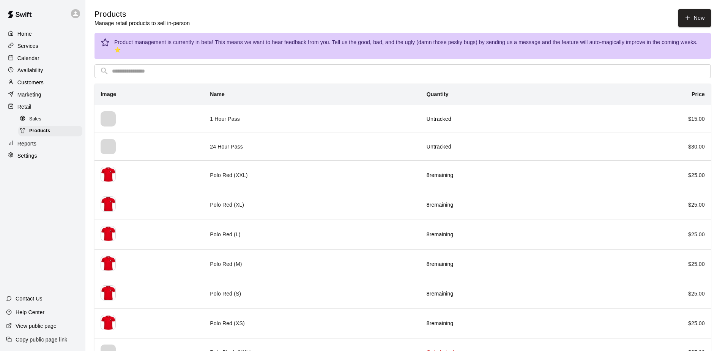
click at [42, 124] on div "Sales" at bounding box center [50, 119] width 64 height 11
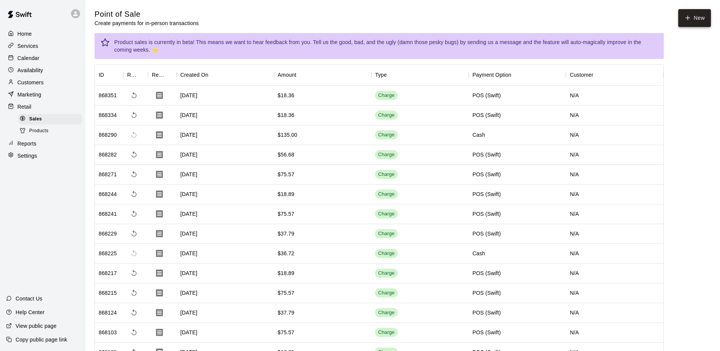
click at [696, 13] on button "New" at bounding box center [694, 18] width 33 height 18
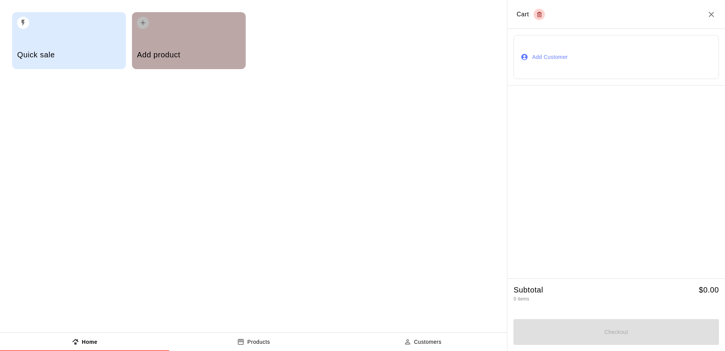
click at [176, 47] on div "Add product" at bounding box center [189, 55] width 104 height 27
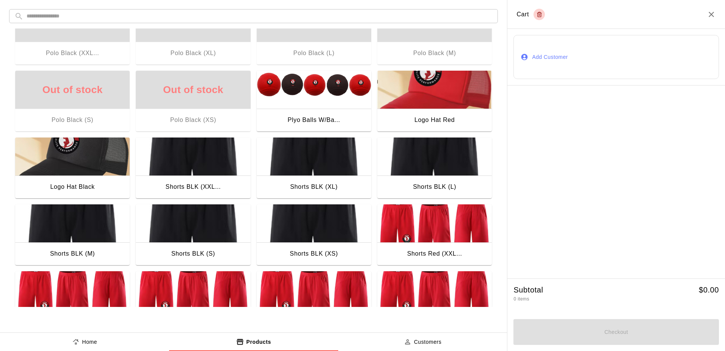
scroll to position [152, 0]
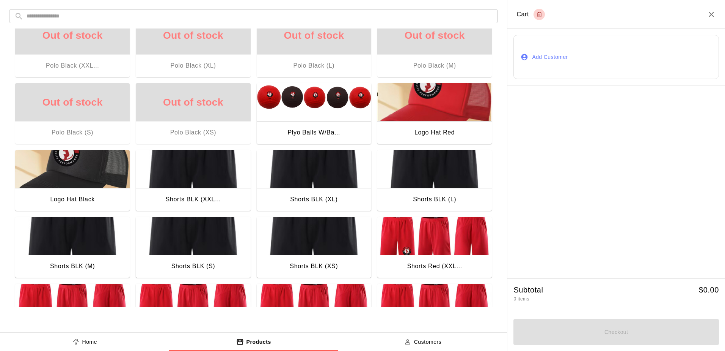
click at [434, 112] on img "button" at bounding box center [435, 102] width 115 height 38
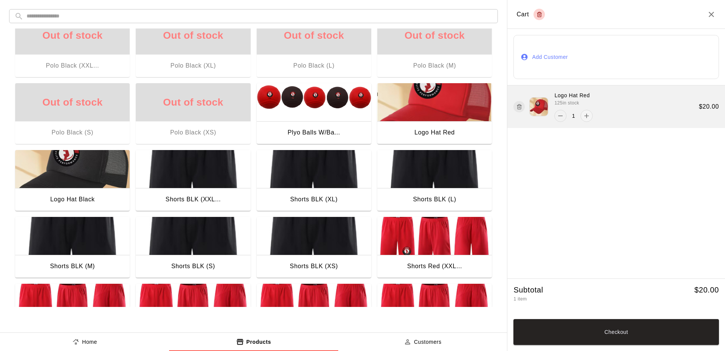
click at [559, 115] on icon "remove" at bounding box center [561, 116] width 8 height 8
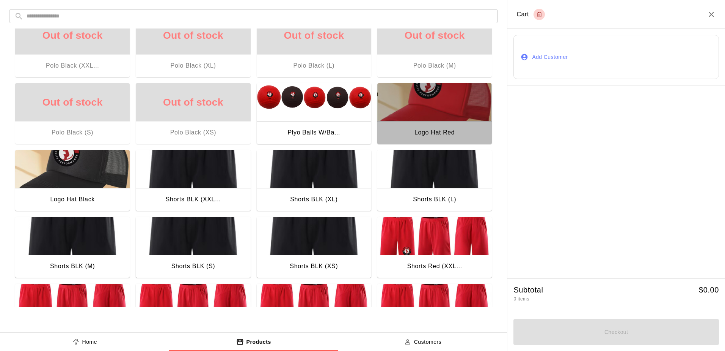
click at [463, 114] on img "button" at bounding box center [435, 102] width 115 height 38
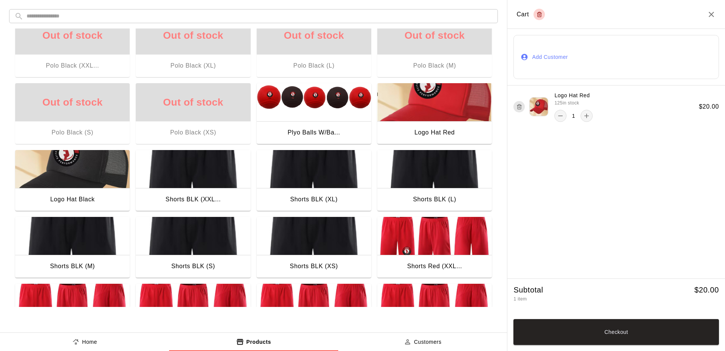
click at [64, 184] on img "button" at bounding box center [72, 169] width 115 height 38
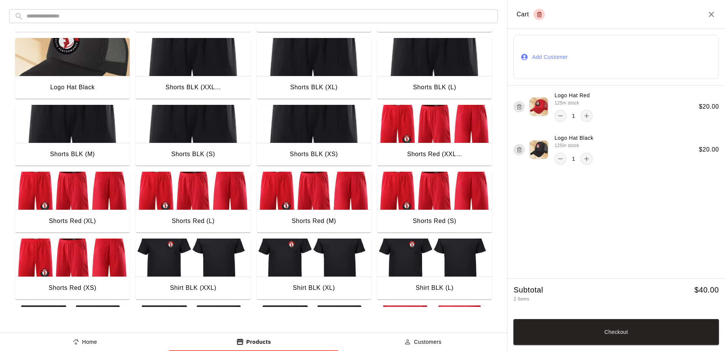
scroll to position [266, 0]
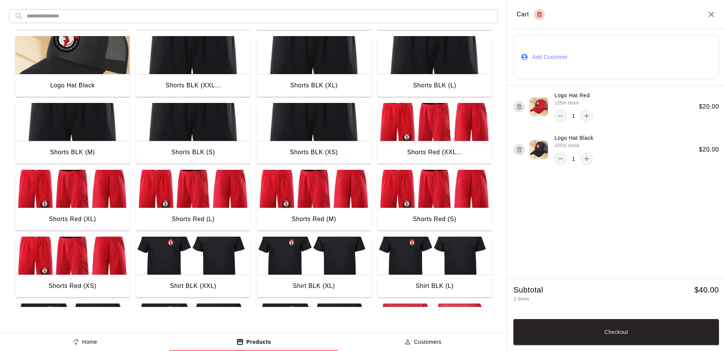
click at [187, 66] on img "button" at bounding box center [193, 55] width 115 height 38
click at [611, 334] on button "Checkout" at bounding box center [617, 332] width 206 height 26
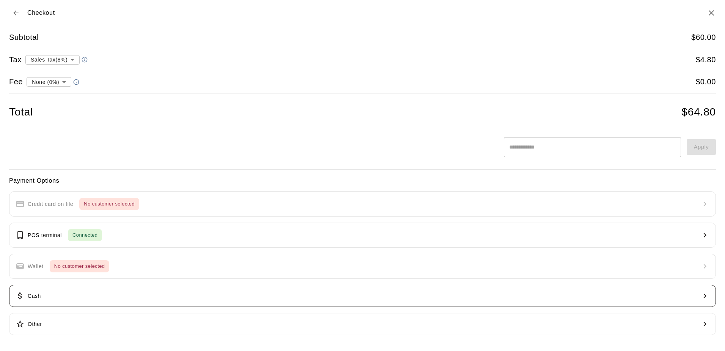
click at [58, 291] on button "Cash" at bounding box center [362, 296] width 707 height 22
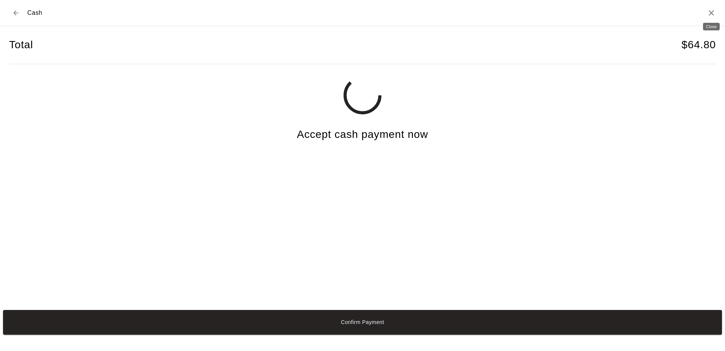
click at [712, 14] on icon "Close" at bounding box center [711, 12] width 9 height 9
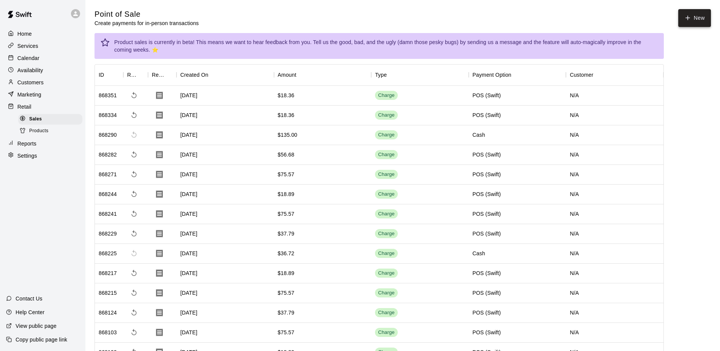
click at [705, 18] on button "New" at bounding box center [694, 18] width 33 height 18
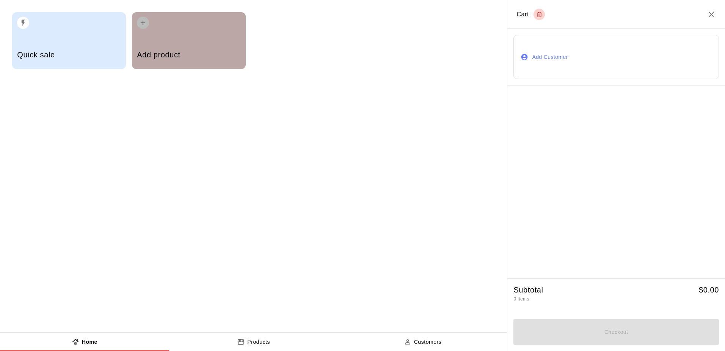
click at [154, 30] on div "Add product" at bounding box center [189, 40] width 114 height 57
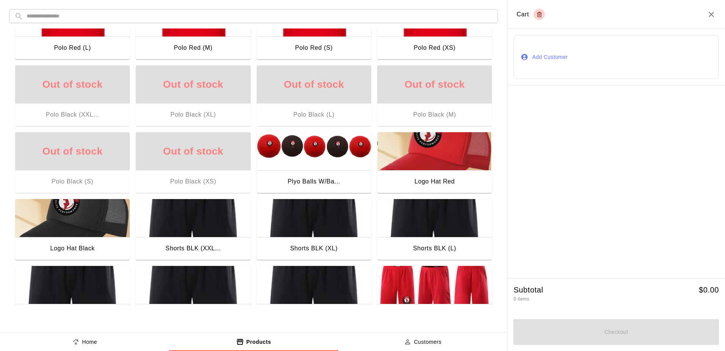
scroll to position [114, 0]
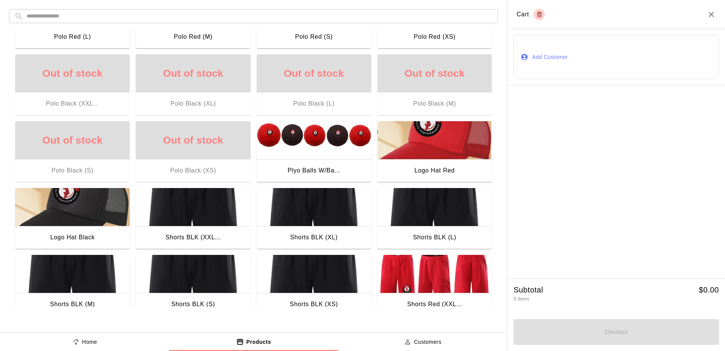
drag, startPoint x: 418, startPoint y: 144, endPoint x: 412, endPoint y: 142, distance: 6.1
click at [417, 144] on img "button" at bounding box center [435, 140] width 115 height 38
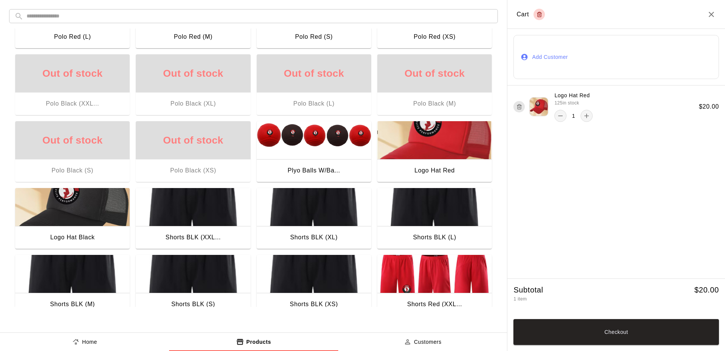
click at [75, 209] on img "button" at bounding box center [72, 207] width 115 height 38
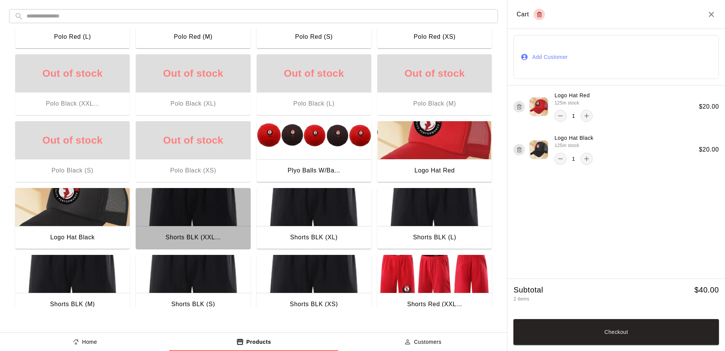
click at [164, 212] on img "button" at bounding box center [193, 207] width 115 height 38
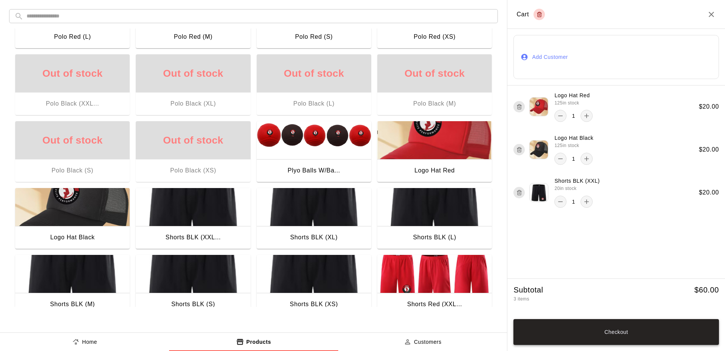
click at [594, 334] on button "Checkout" at bounding box center [617, 332] width 206 height 26
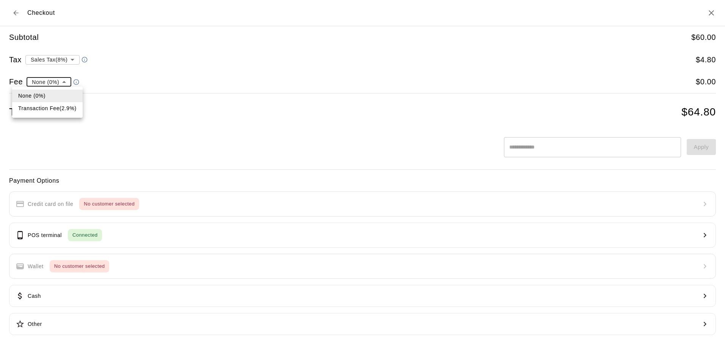
click at [66, 83] on body "Home Services Calendar Availability Customers Marketing Retail Sales Products R…" at bounding box center [362, 241] width 725 height 483
click at [54, 107] on li "Transaction Fee ( 2.9 % )" at bounding box center [47, 108] width 71 height 13
click at [94, 83] on body "Home Services Calendar Availability Customers Marketing Retail Sales Products R…" at bounding box center [362, 241] width 725 height 483
click at [49, 95] on li "None (0%)" at bounding box center [64, 96] width 76 height 13
click at [61, 82] on body "Home Services Calendar Availability Customers Marketing Retail Sales Products R…" at bounding box center [362, 241] width 725 height 483
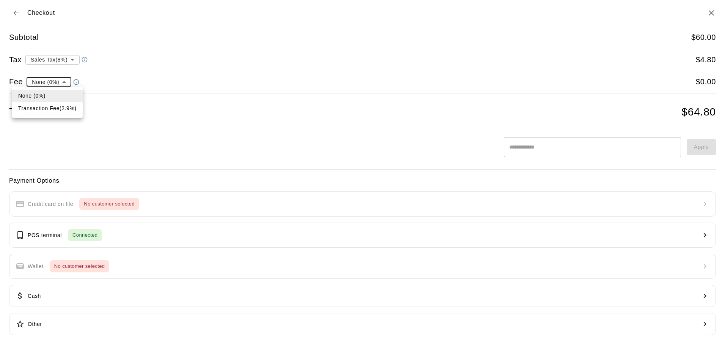
click at [41, 111] on li "Transaction Fee ( 2.9 % )" at bounding box center [47, 108] width 71 height 13
click at [98, 83] on body "Home Services Calendar Availability Customers Marketing Retail Sales Products R…" at bounding box center [362, 241] width 725 height 483
click at [63, 94] on li "None (0%)" at bounding box center [64, 96] width 76 height 13
click at [62, 80] on body "Home Services Calendar Availability Customers Marketing Retail Sales Products R…" at bounding box center [362, 241] width 725 height 483
click at [51, 109] on li "Transaction Fee ( 2.9 % )" at bounding box center [47, 108] width 71 height 13
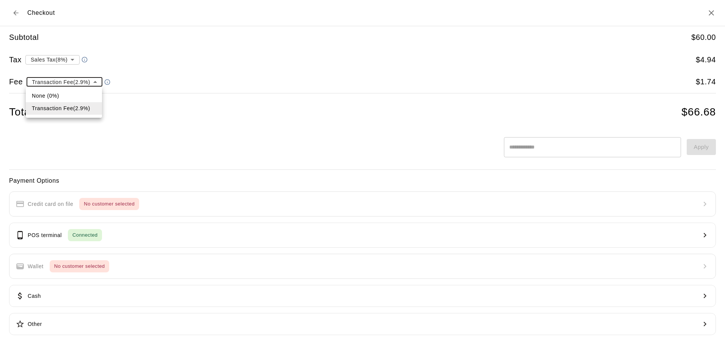
click at [97, 79] on body "Home Services Calendar Availability Customers Marketing Retail Sales Products R…" at bounding box center [362, 241] width 725 height 483
click at [76, 95] on li "None (0%)" at bounding box center [64, 96] width 76 height 13
type input "*"
click at [11, 11] on button "Back to cart" at bounding box center [16, 13] width 14 height 14
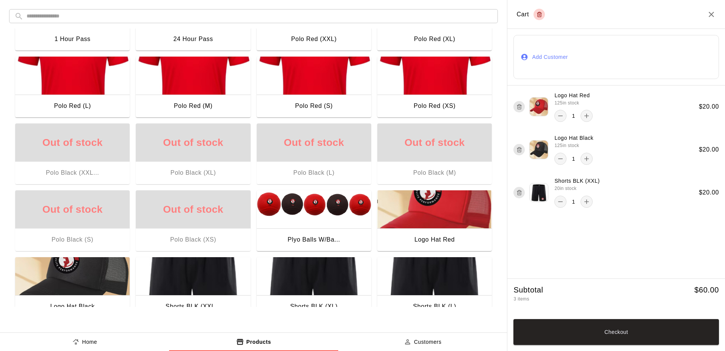
scroll to position [0, 0]
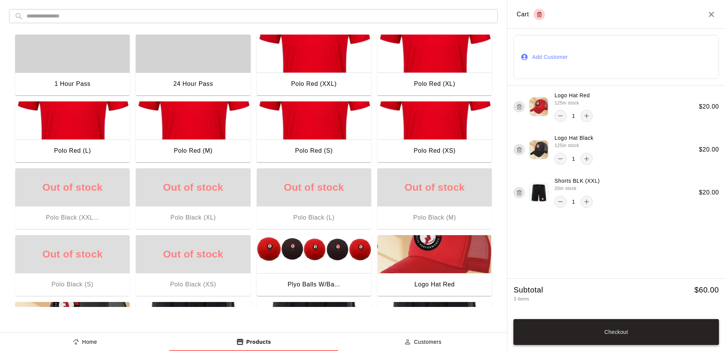
click at [616, 332] on button "Checkout" at bounding box center [617, 332] width 206 height 26
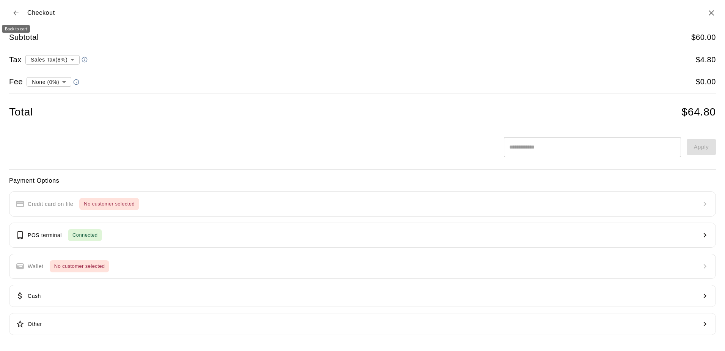
click at [19, 13] on icon "Back to cart" at bounding box center [16, 13] width 8 height 8
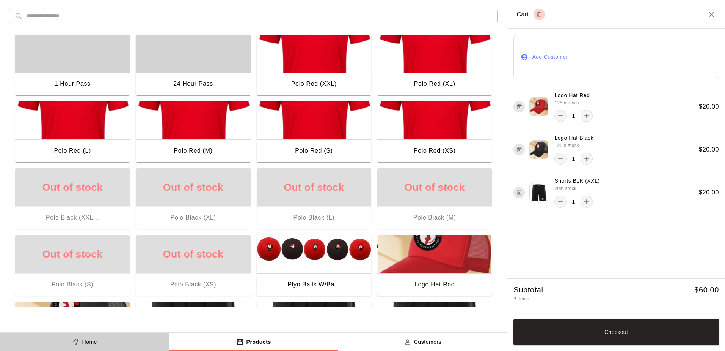
click at [91, 340] on p "Home" at bounding box center [89, 342] width 15 height 8
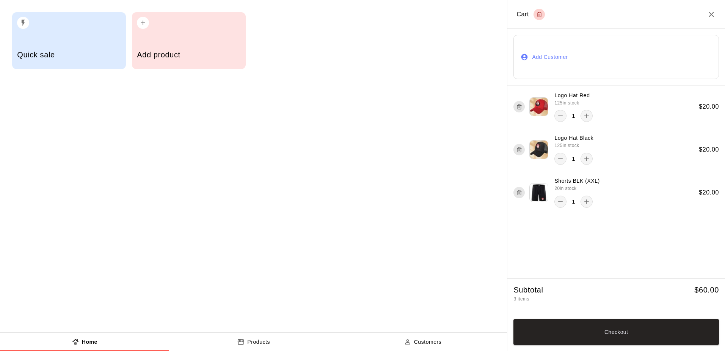
drag, startPoint x: 236, startPoint y: 343, endPoint x: 252, endPoint y: 343, distance: 15.9
click at [237, 343] on button "Products" at bounding box center [253, 341] width 169 height 18
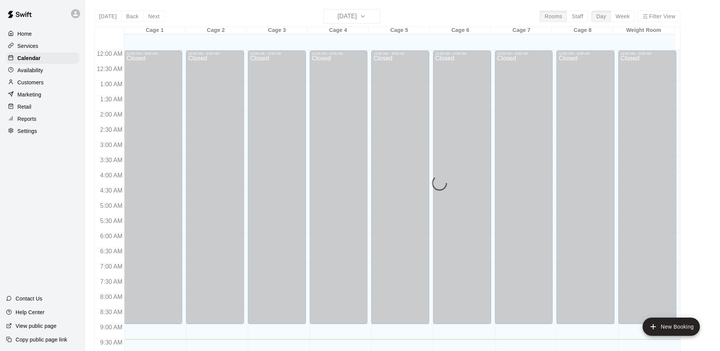
scroll to position [289, 0]
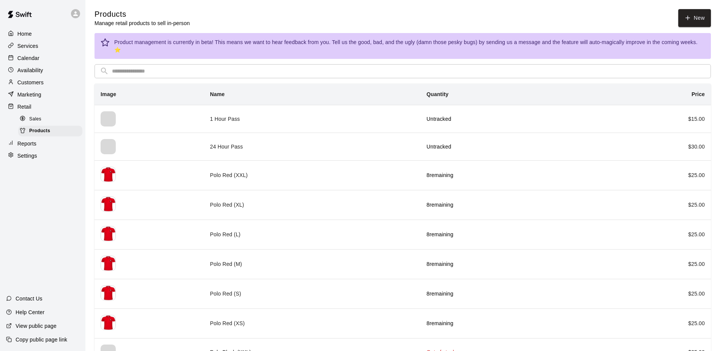
click at [40, 120] on span "Sales" at bounding box center [35, 119] width 12 height 8
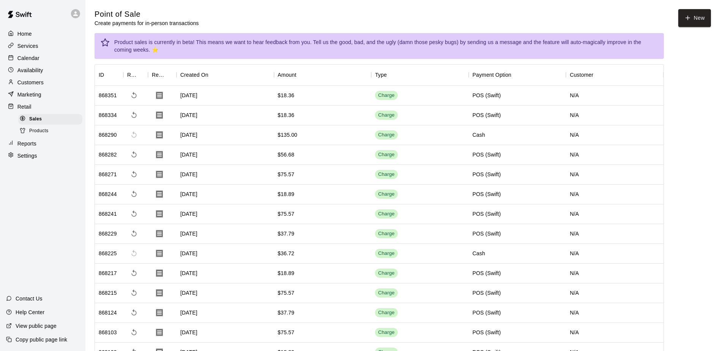
click at [41, 133] on span "Products" at bounding box center [38, 131] width 19 height 8
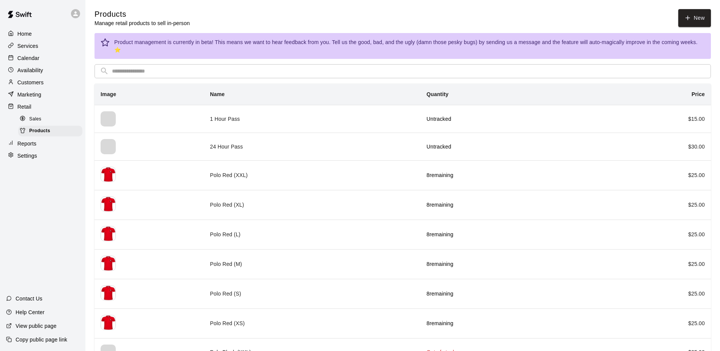
click at [691, 18] on link "New" at bounding box center [694, 18] width 33 height 18
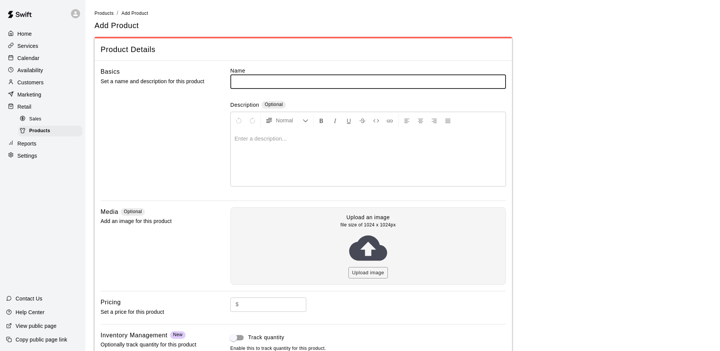
click at [36, 120] on span "Sales" at bounding box center [35, 119] width 12 height 8
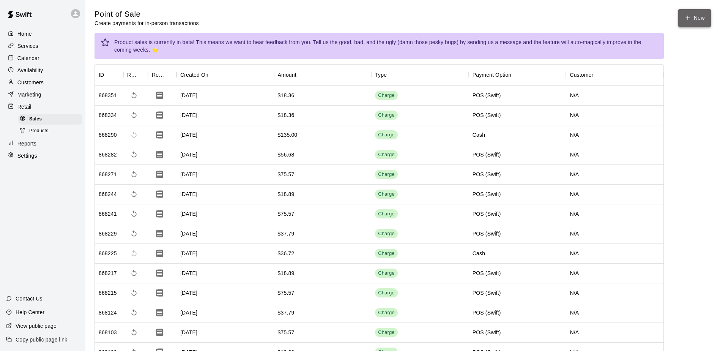
click at [694, 14] on button "New" at bounding box center [694, 18] width 33 height 18
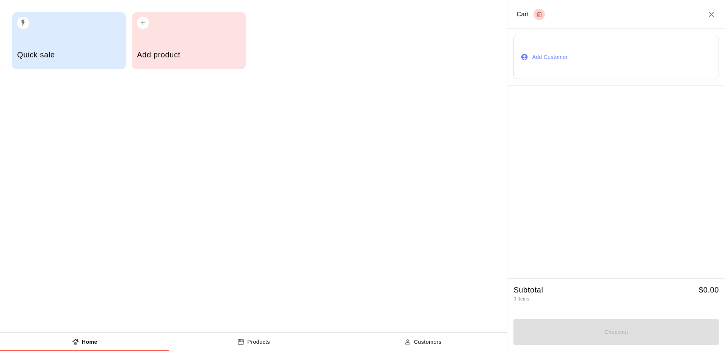
click at [161, 42] on div "Add product" at bounding box center [189, 40] width 114 height 57
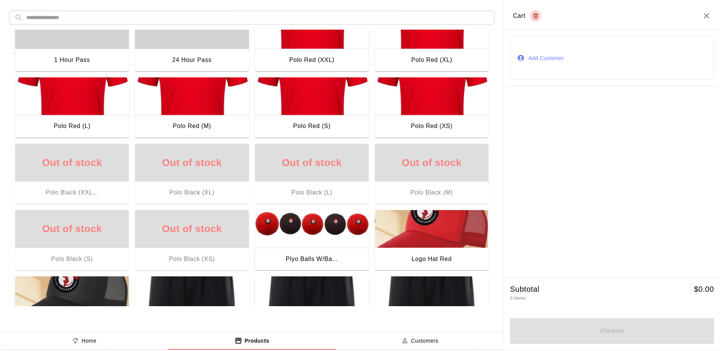
scroll to position [38, 0]
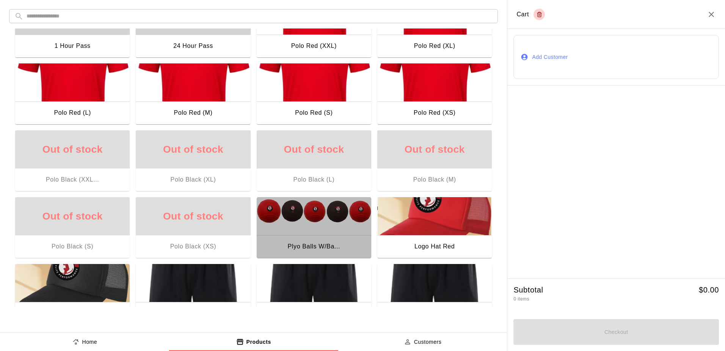
click at [303, 218] on img "button" at bounding box center [314, 216] width 115 height 38
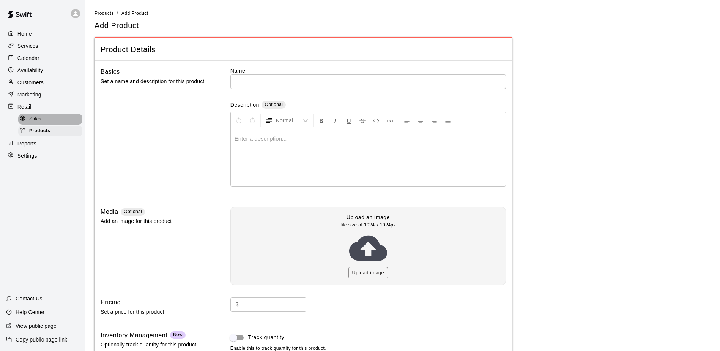
click at [28, 119] on div at bounding box center [24, 118] width 9 height 7
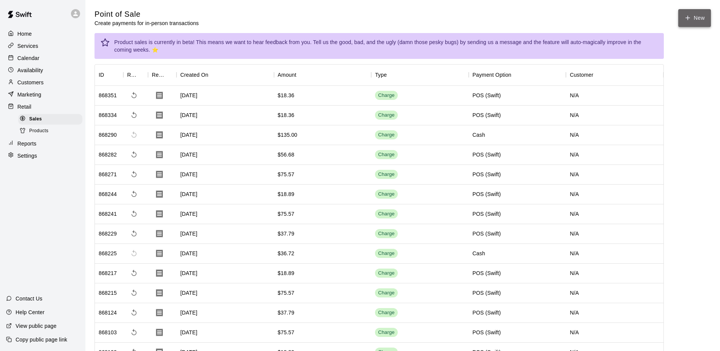
click at [694, 15] on button "New" at bounding box center [694, 18] width 33 height 18
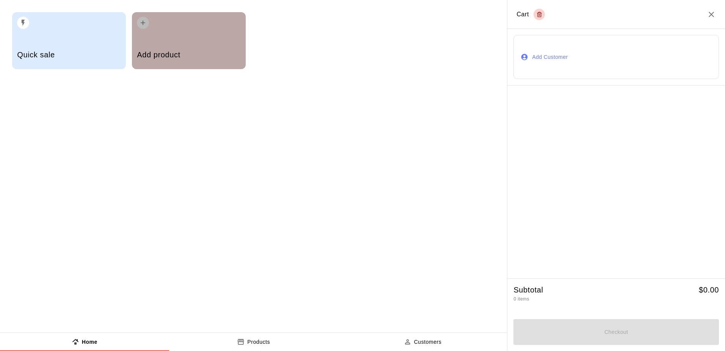
click at [205, 55] on h5 "Add product" at bounding box center [189, 55] width 104 height 10
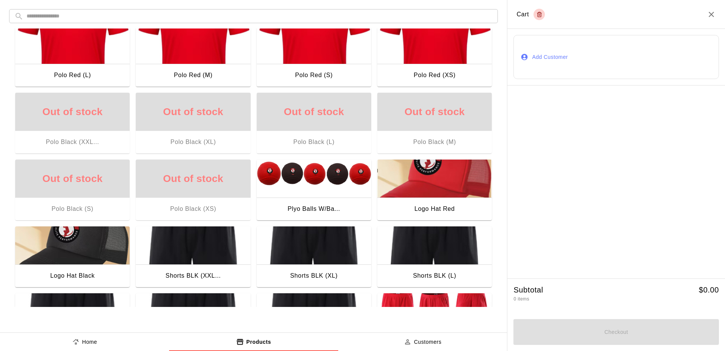
scroll to position [76, 0]
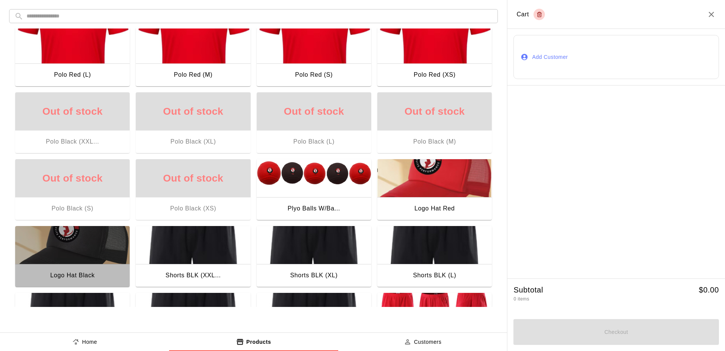
click at [80, 237] on img "button" at bounding box center [72, 245] width 115 height 38
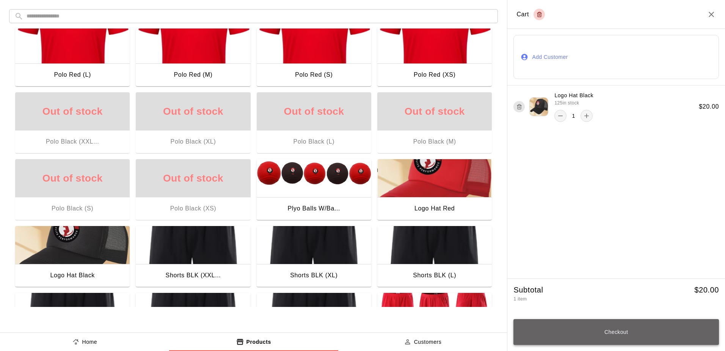
click at [680, 331] on button "Checkout" at bounding box center [617, 332] width 206 height 26
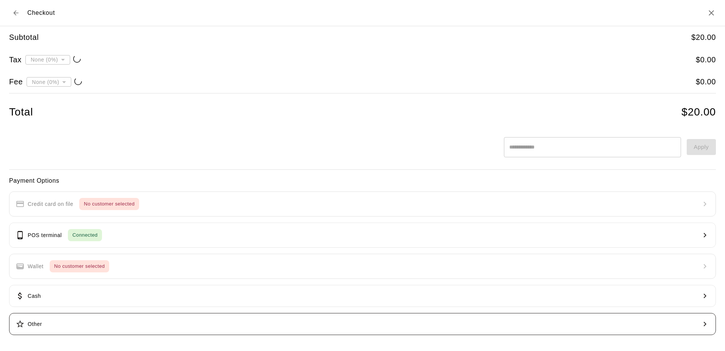
type input "**********"
click at [29, 79] on body "Home Services Calendar Availability Customers Marketing Retail Sales Products R…" at bounding box center [362, 241] width 725 height 483
click at [56, 111] on li "Transaction Fee ( 2.9 % )" at bounding box center [47, 108] width 71 height 13
click at [79, 81] on body "Home Services Calendar Availability Customers Marketing Retail Sales Products R…" at bounding box center [362, 241] width 725 height 483
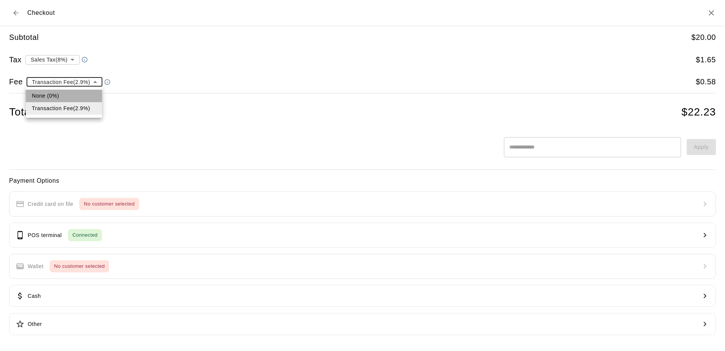
click at [81, 94] on li "None (0%)" at bounding box center [64, 96] width 76 height 13
type input "*"
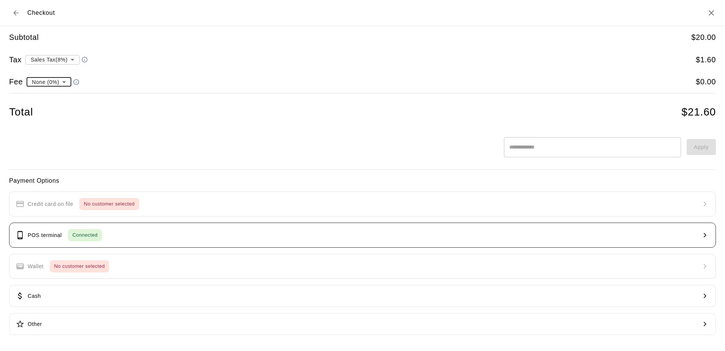
click at [31, 230] on div "POS terminal Connected" at bounding box center [59, 235] width 87 height 12
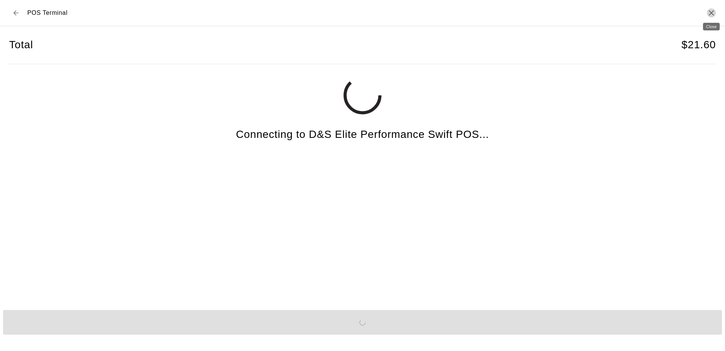
click at [712, 14] on icon "Close" at bounding box center [711, 12] width 9 height 9
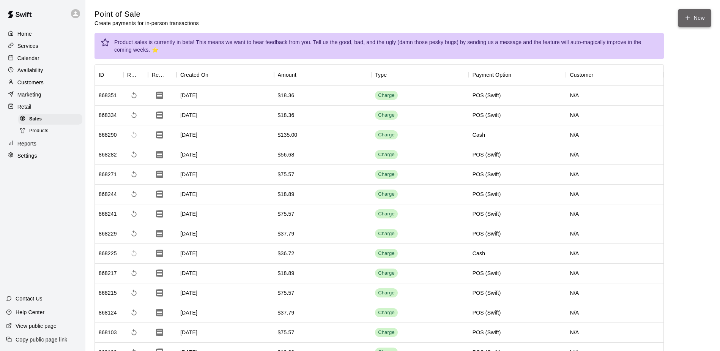
click at [688, 14] on button "New" at bounding box center [694, 18] width 33 height 18
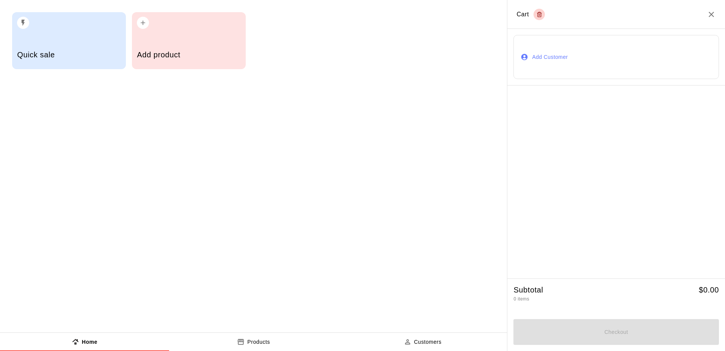
click at [164, 28] on div "button" at bounding box center [189, 20] width 104 height 17
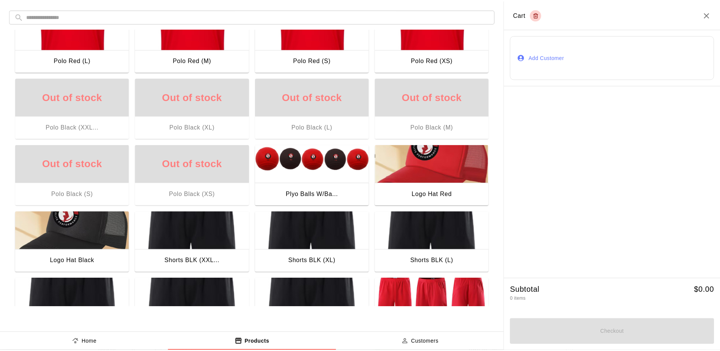
scroll to position [114, 0]
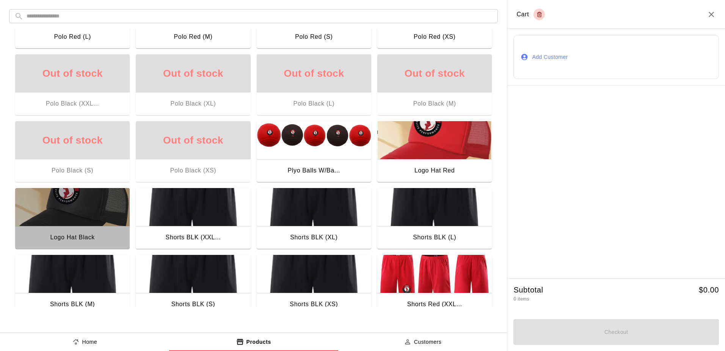
click at [63, 230] on div "Logo Hat Black" at bounding box center [72, 238] width 115 height 24
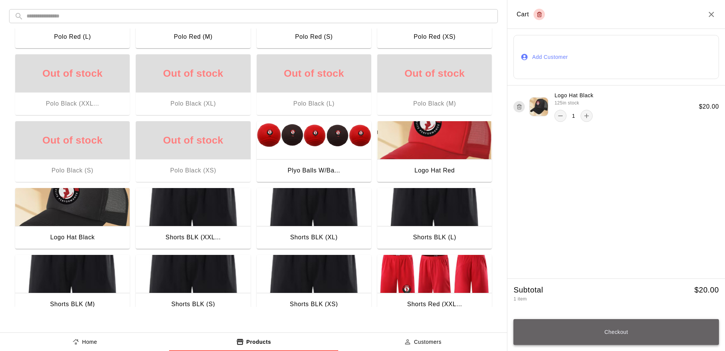
click at [655, 332] on button "Checkout" at bounding box center [617, 332] width 206 height 26
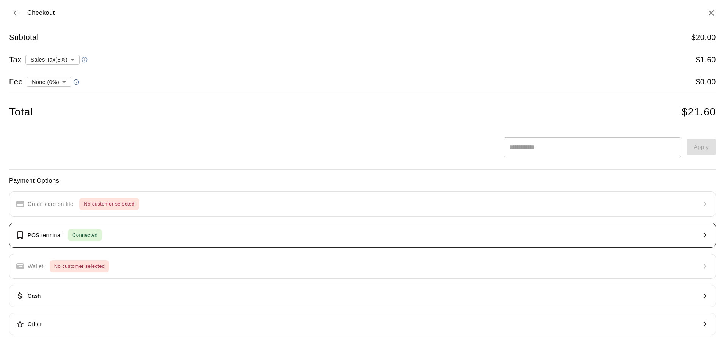
click at [32, 234] on p "POS terminal" at bounding box center [45, 235] width 34 height 8
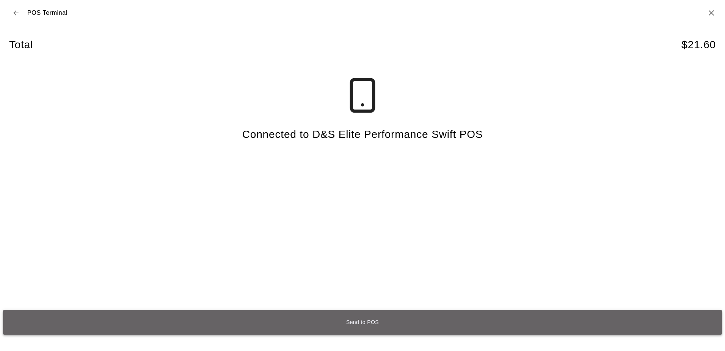
click at [216, 323] on button "Send to POS" at bounding box center [362, 322] width 719 height 25
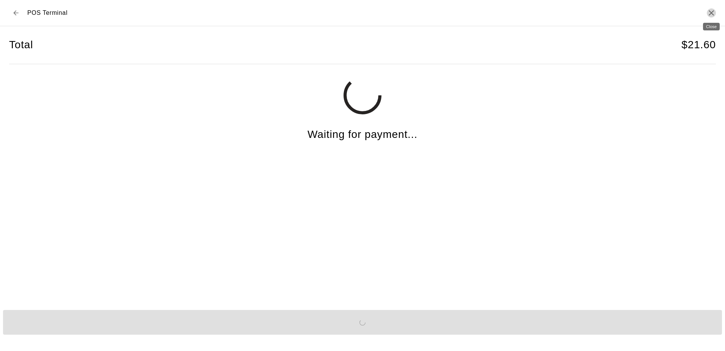
click at [710, 12] on icon "Close" at bounding box center [711, 12] width 9 height 9
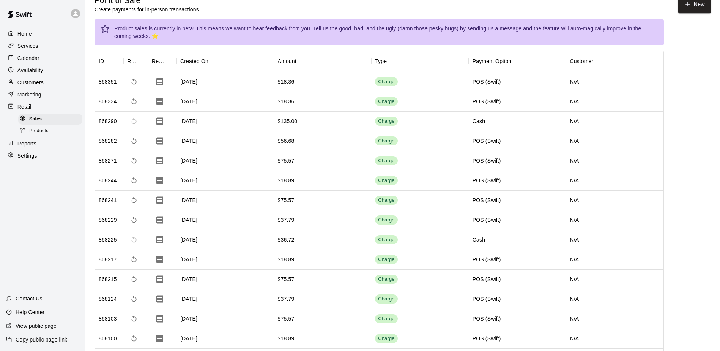
scroll to position [0, 0]
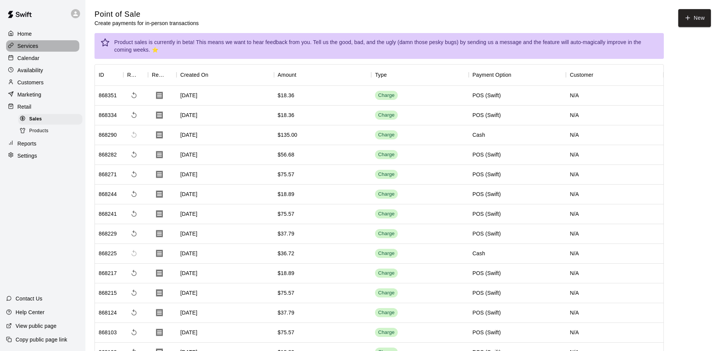
click at [23, 49] on p "Services" at bounding box center [27, 46] width 21 height 8
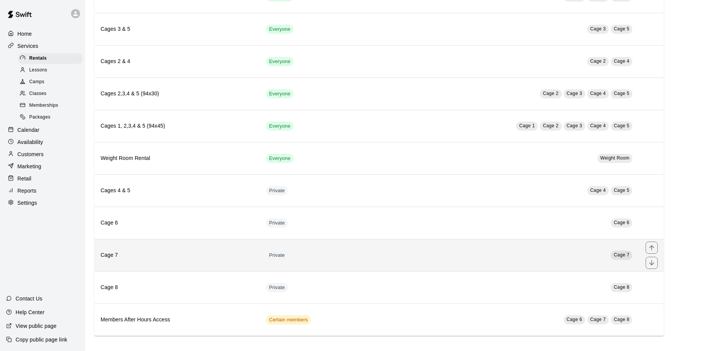
scroll to position [321, 0]
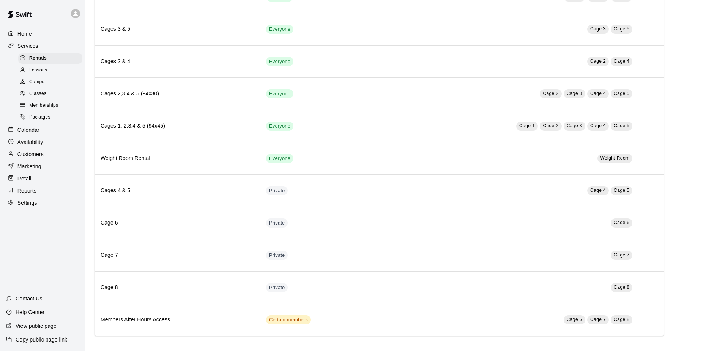
click at [44, 153] on div "Customers" at bounding box center [42, 153] width 73 height 11
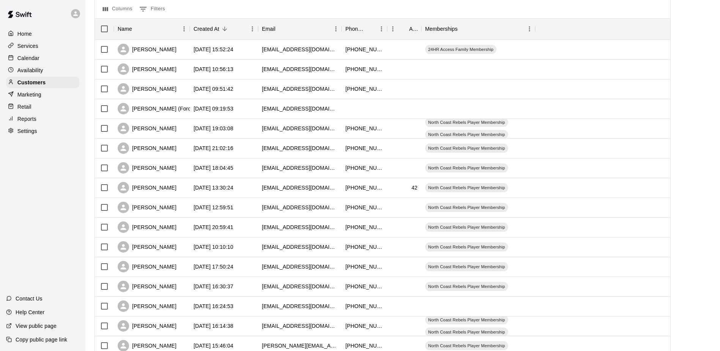
scroll to position [114, 0]
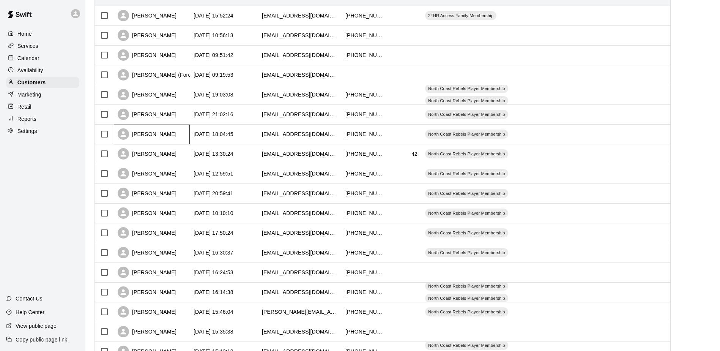
click at [151, 137] on div "[PERSON_NAME]" at bounding box center [147, 133] width 59 height 11
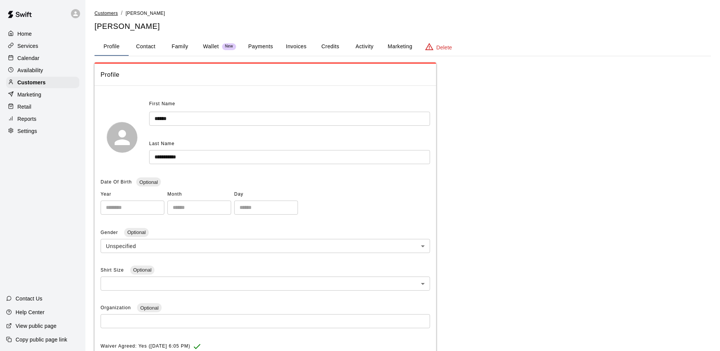
click at [101, 14] on span "Customers" at bounding box center [106, 13] width 24 height 5
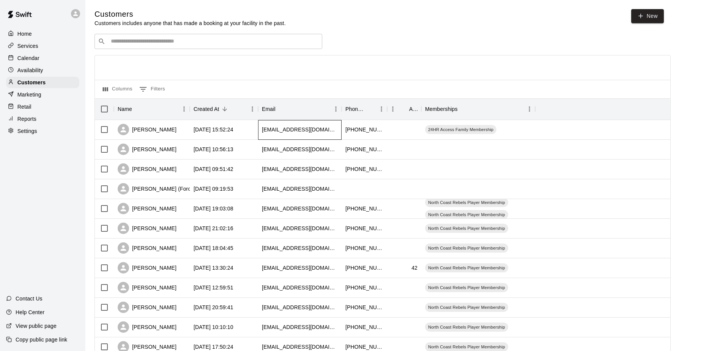
click at [282, 133] on div "[EMAIL_ADDRESS][DOMAIN_NAME]" at bounding box center [300, 130] width 76 height 8
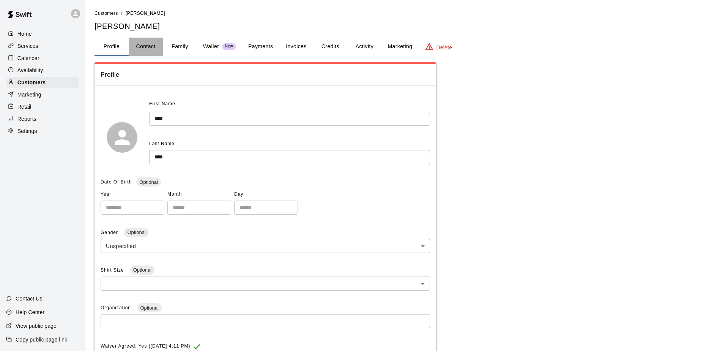
click at [143, 46] on button "Contact" at bounding box center [146, 47] width 34 height 18
select select "**"
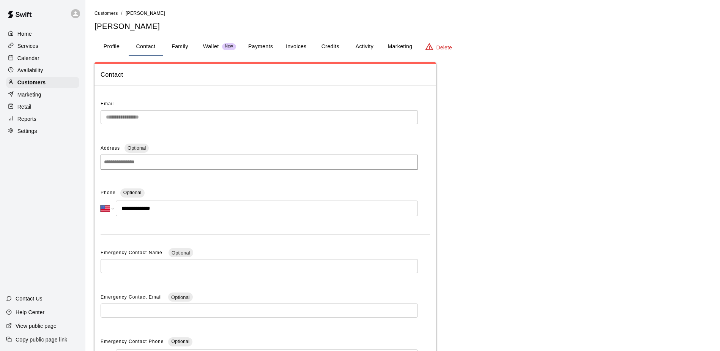
click at [405, 49] on button "Marketing" at bounding box center [399, 47] width 37 height 18
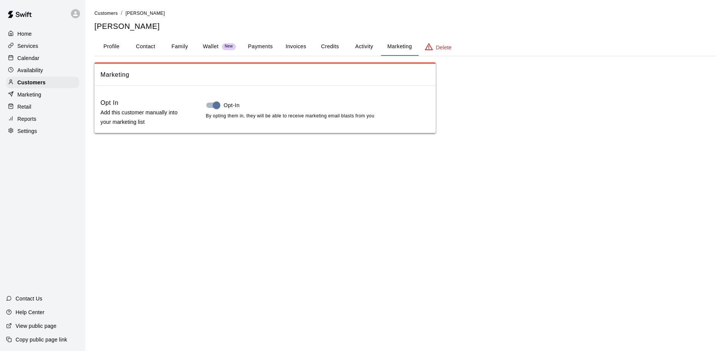
click at [117, 46] on button "Profile" at bounding box center [111, 47] width 34 height 18
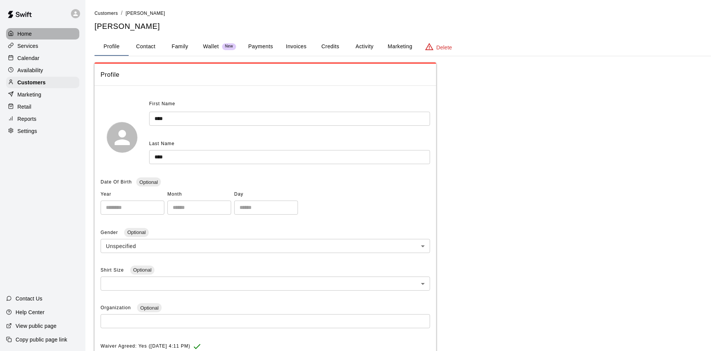
click at [29, 35] on p "Home" at bounding box center [24, 34] width 14 height 8
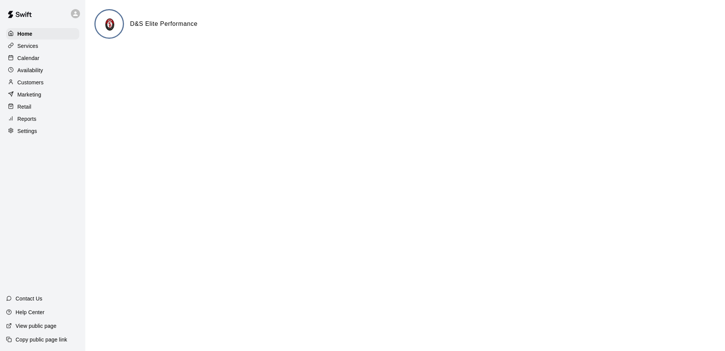
click at [30, 134] on p "Settings" at bounding box center [27, 131] width 20 height 8
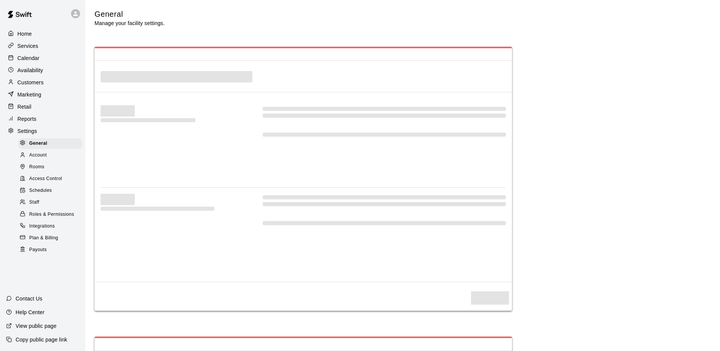
select select "**"
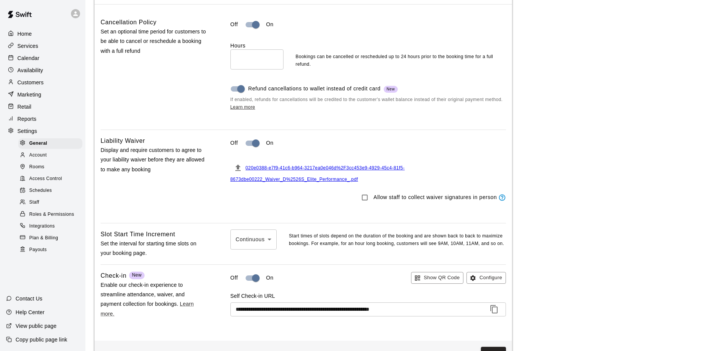
scroll to position [683, 0]
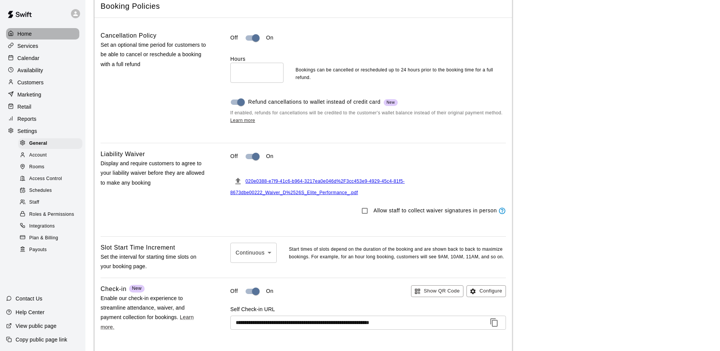
click at [52, 31] on div "Home" at bounding box center [42, 33] width 73 height 11
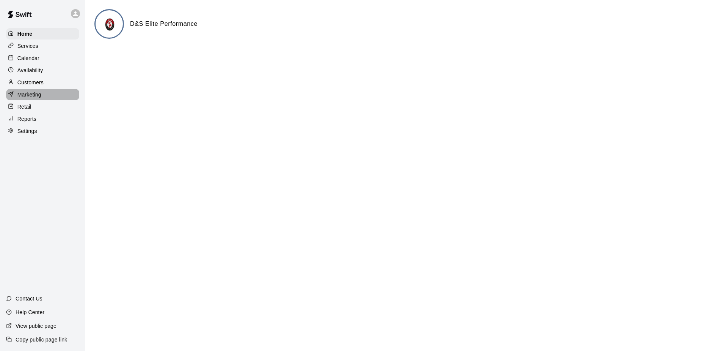
click at [33, 98] on p "Marketing" at bounding box center [29, 95] width 24 height 8
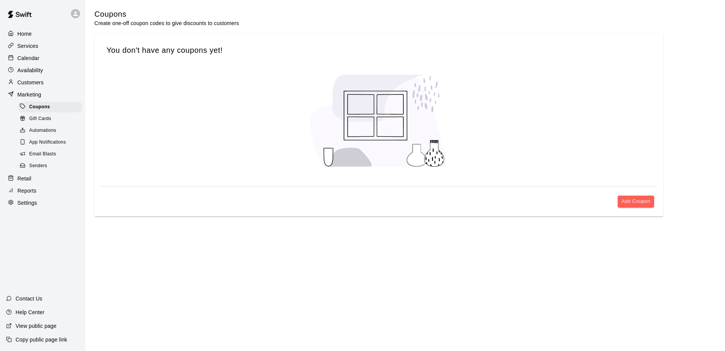
click at [45, 170] on span "Senders" at bounding box center [38, 166] width 18 height 8
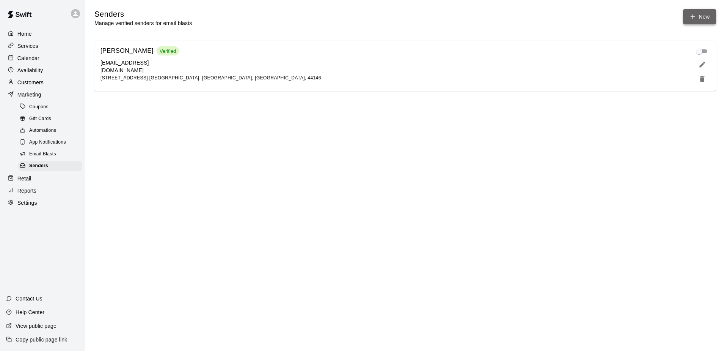
click at [696, 19] on icon "button" at bounding box center [693, 16] width 7 height 7
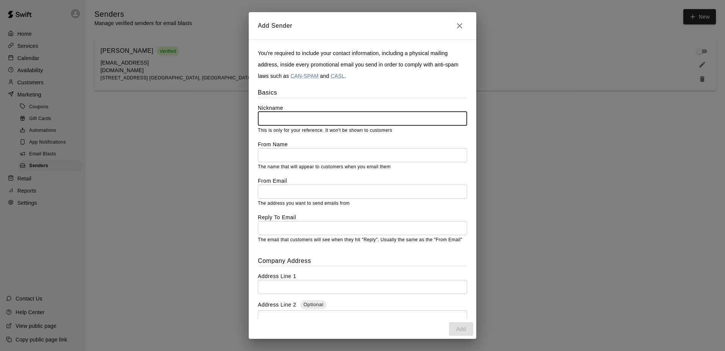
click at [276, 189] on input "text" at bounding box center [362, 191] width 209 height 14
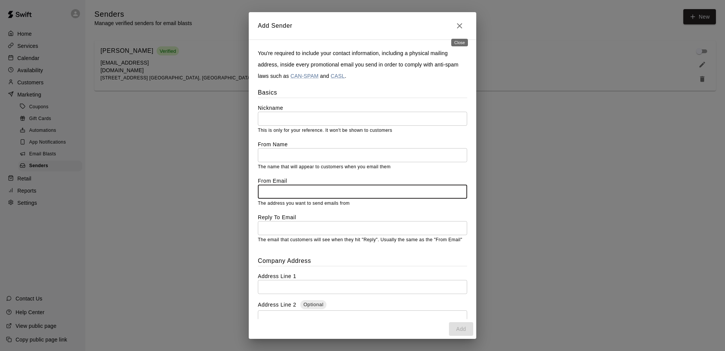
click at [460, 26] on icon "Close" at bounding box center [459, 25] width 5 height 5
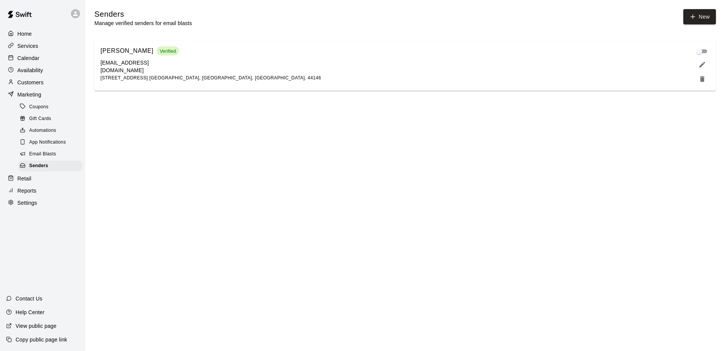
click at [41, 158] on span "Email Blasts" at bounding box center [42, 154] width 27 height 8
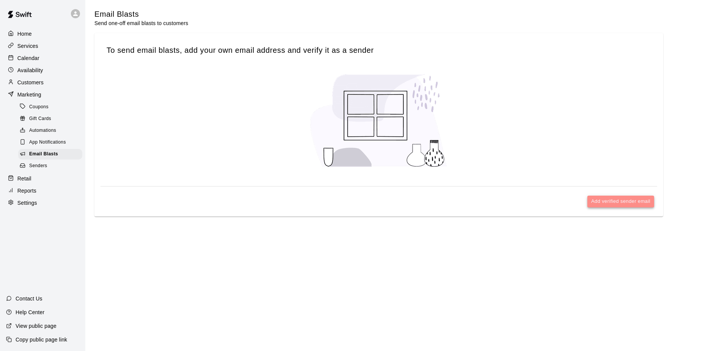
click at [616, 200] on button "Add verified sender email" at bounding box center [621, 201] width 67 height 12
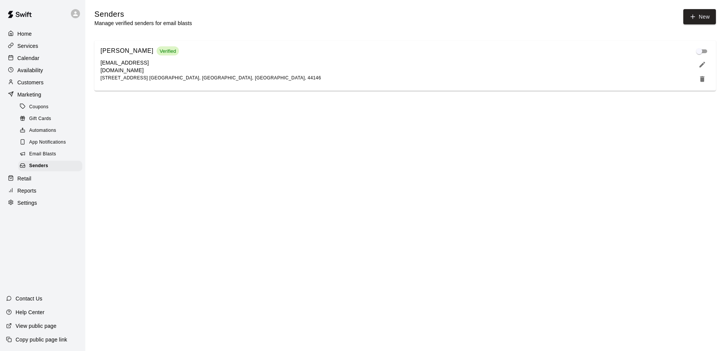
click at [432, 66] on div "[PERSON_NAME] Verified [EMAIL_ADDRESS][DOMAIN_NAME] [STREET_ADDRESS] [GEOGRAPHI…" at bounding box center [395, 64] width 589 height 36
click at [697, 15] on button "New" at bounding box center [700, 16] width 33 height 15
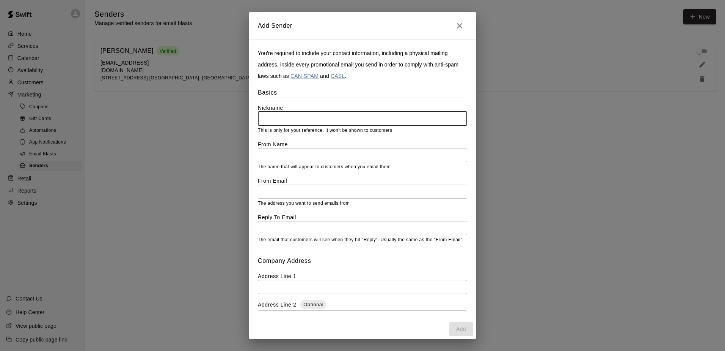
click at [294, 115] on input "text" at bounding box center [362, 119] width 209 height 14
click at [268, 117] on input "text" at bounding box center [362, 119] width 209 height 14
type input "***"
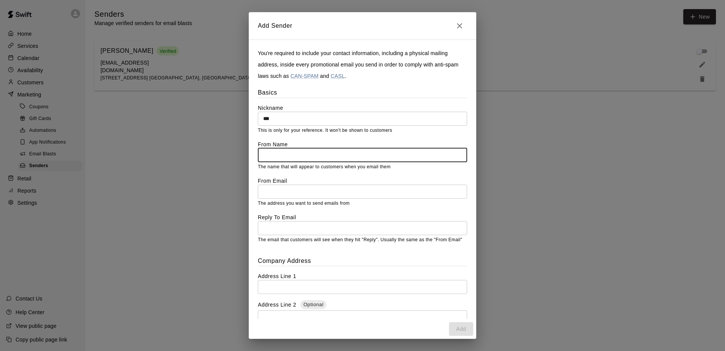
click at [293, 149] on input "text" at bounding box center [362, 155] width 209 height 14
type input "*"
type input "*******"
click at [287, 193] on input "text" at bounding box center [362, 191] width 209 height 14
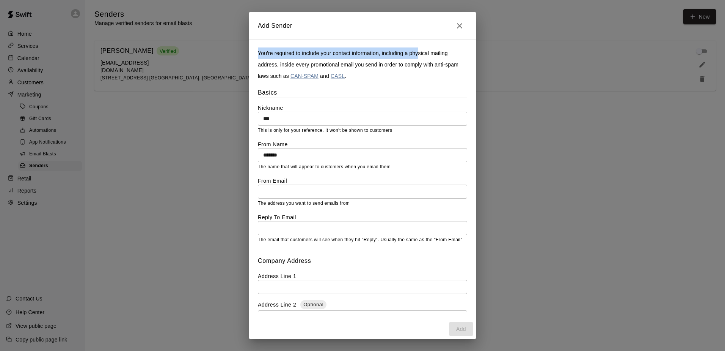
drag, startPoint x: 341, startPoint y: 25, endPoint x: 417, endPoint y: 58, distance: 82.8
click at [417, 58] on div "Add Sender You're required to include your contact information, including a phy…" at bounding box center [363, 175] width 228 height 326
drag, startPoint x: 417, startPoint y: 58, endPoint x: 344, endPoint y: 31, distance: 78.3
click at [344, 31] on h2 "Add Sender" at bounding box center [363, 25] width 228 height 27
click at [269, 184] on label "From Email" at bounding box center [362, 181] width 209 height 8
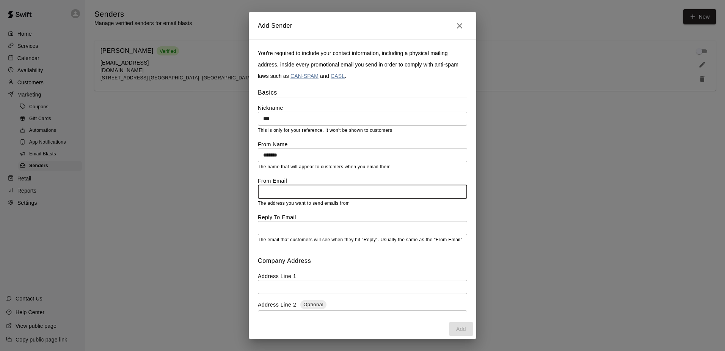
click at [273, 189] on input "text" at bounding box center [362, 191] width 209 height 14
type input "*"
click at [460, 23] on icon "Close" at bounding box center [459, 25] width 9 height 9
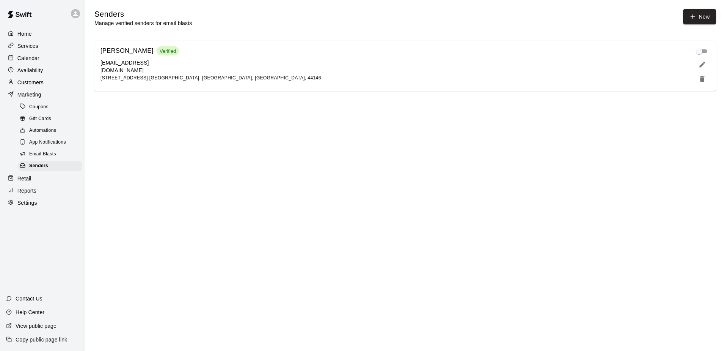
drag, startPoint x: 26, startPoint y: 126, endPoint x: 281, endPoint y: 166, distance: 258.4
click at [281, 100] on html "Home Services Calendar Availability Customers Marketing Coupons Gift Cards Auto…" at bounding box center [362, 50] width 725 height 100
click at [48, 111] on span "Coupons" at bounding box center [38, 107] width 19 height 8
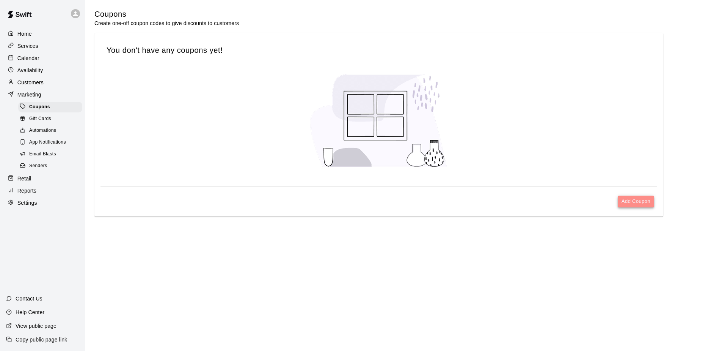
click at [634, 198] on button "Add Coupon" at bounding box center [636, 201] width 36 height 12
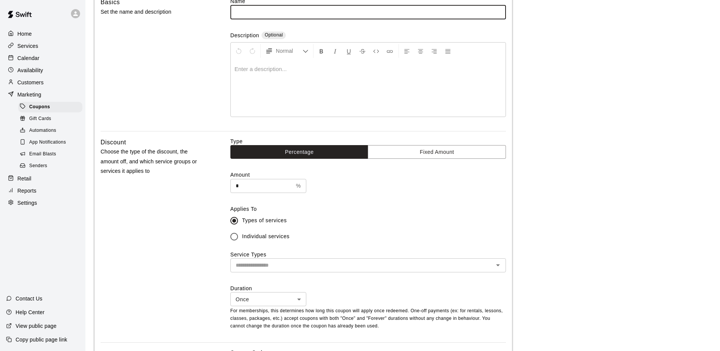
scroll to position [76, 0]
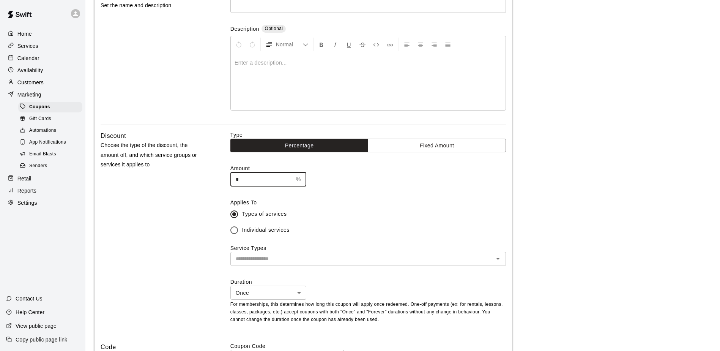
click at [266, 182] on input "*" at bounding box center [261, 179] width 63 height 14
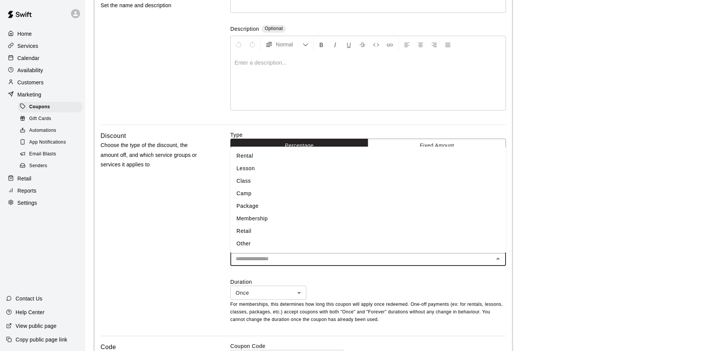
click at [331, 262] on input "text" at bounding box center [362, 258] width 258 height 9
click at [501, 259] on icon "Close" at bounding box center [497, 258] width 9 height 9
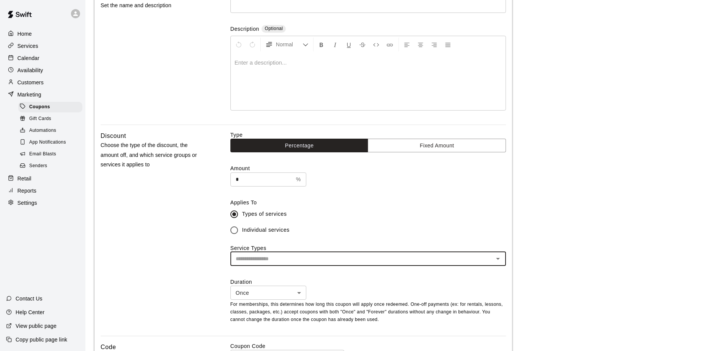
click at [473, 201] on label "Applies To" at bounding box center [367, 202] width 275 height 8
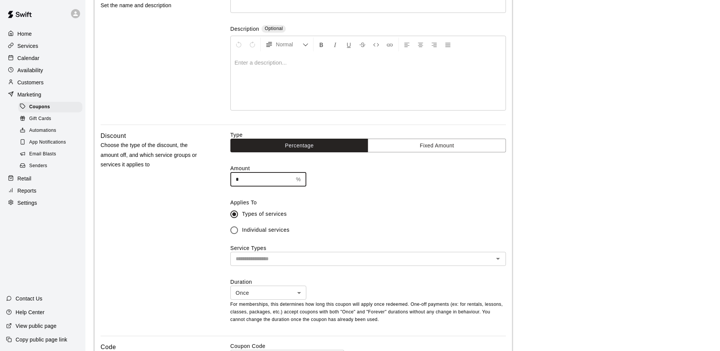
click at [273, 179] on input "*" at bounding box center [261, 179] width 63 height 14
type input "**"
click at [375, 194] on div "Type Percentage Fixed Amount Amount ** % ​ Applies To Types of services Individ…" at bounding box center [367, 233] width 275 height 205
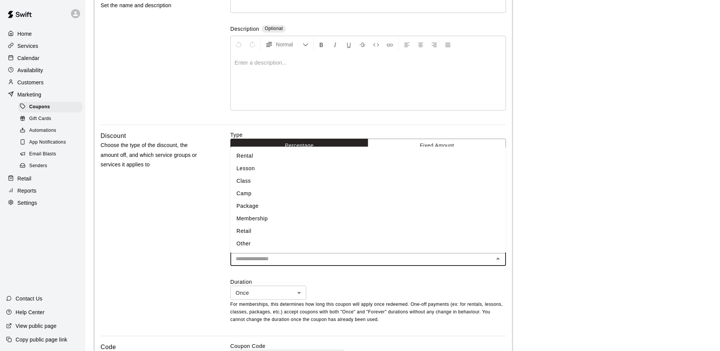
drag, startPoint x: 284, startPoint y: 255, endPoint x: 140, endPoint y: 199, distance: 154.4
click at [140, 199] on div "Discount Choose the type of the discount, the amount off, and which service gro…" at bounding box center [153, 233] width 105 height 205
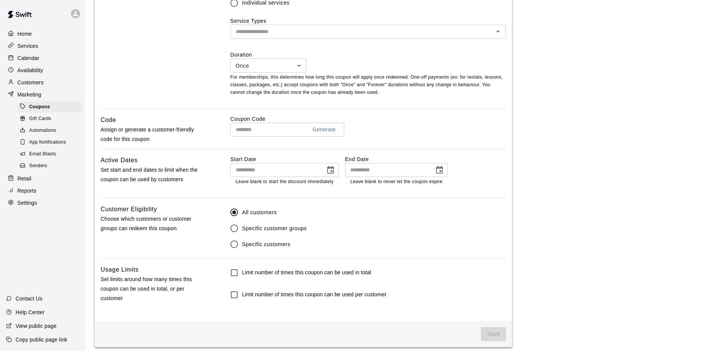
scroll to position [304, 0]
click at [259, 128] on input "text" at bounding box center [265, 129] width 71 height 14
type input "**********"
click at [242, 171] on input "**********" at bounding box center [275, 169] width 90 height 14
click at [289, 143] on div "Coupon Code Generate ​" at bounding box center [367, 131] width 275 height 34
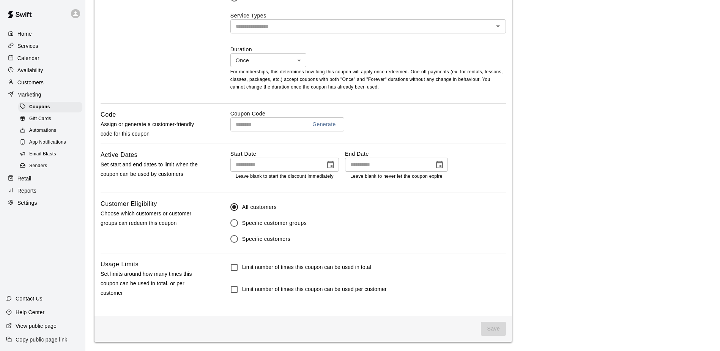
scroll to position [309, 0]
drag, startPoint x: 301, startPoint y: 284, endPoint x: 560, endPoint y: 231, distance: 265.3
click at [560, 231] on main "Coupons / Add Coupon Add Coupon Coupon Details Basics Set the name and descript…" at bounding box center [402, 21] width 616 height 640
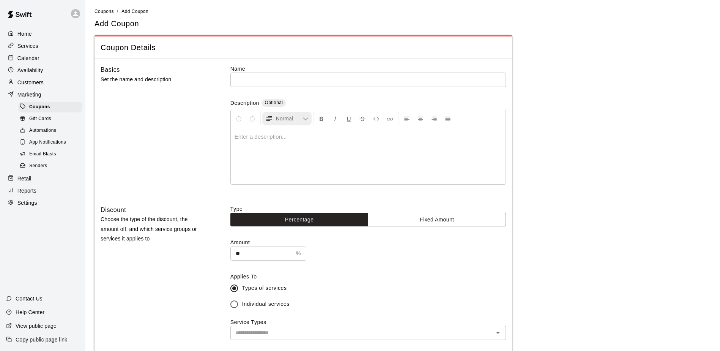
scroll to position [0, 0]
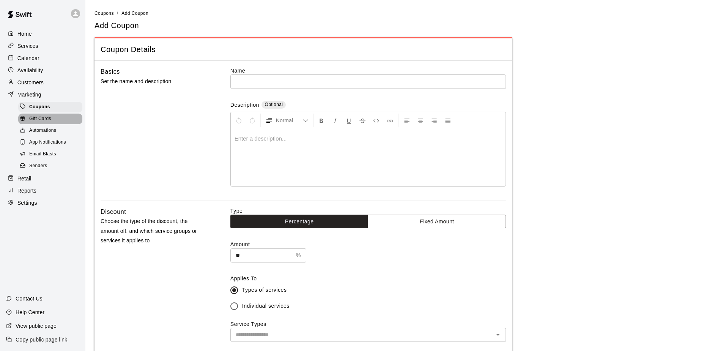
click at [35, 122] on span "Gift Cards" at bounding box center [40, 119] width 22 height 8
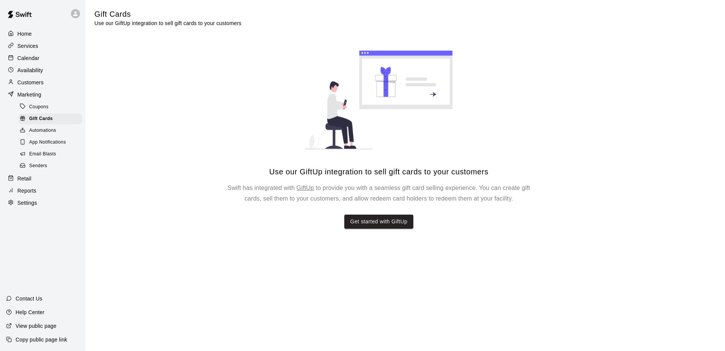
click at [46, 134] on span "Automations" at bounding box center [42, 131] width 27 height 8
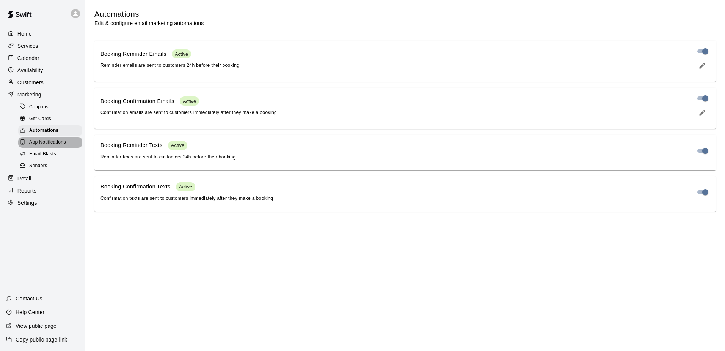
click at [46, 148] on div "App Notifications" at bounding box center [50, 142] width 64 height 11
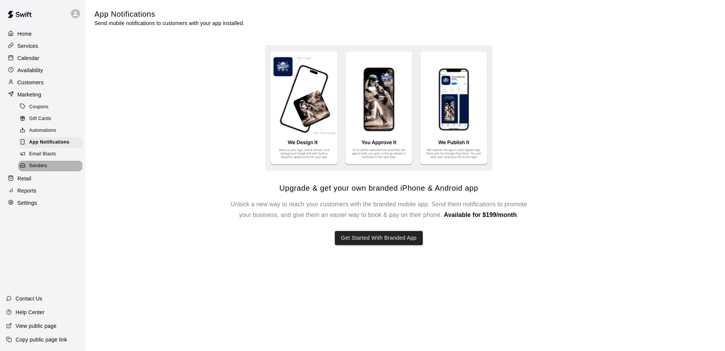
click at [39, 167] on span "Senders" at bounding box center [38, 166] width 18 height 8
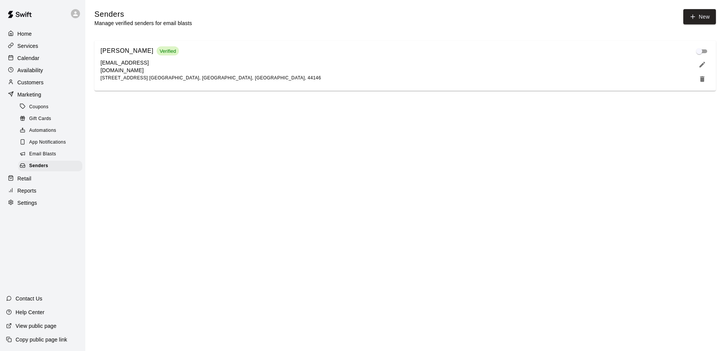
click at [40, 158] on span "Email Blasts" at bounding box center [42, 154] width 27 height 8
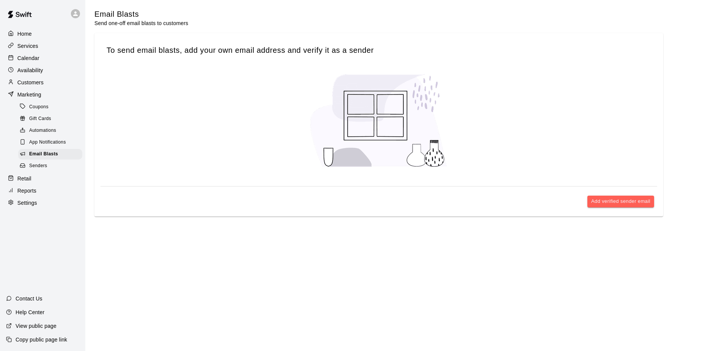
click at [35, 83] on p "Customers" at bounding box center [30, 83] width 26 height 8
